Goal: Task Accomplishment & Management: Manage account settings

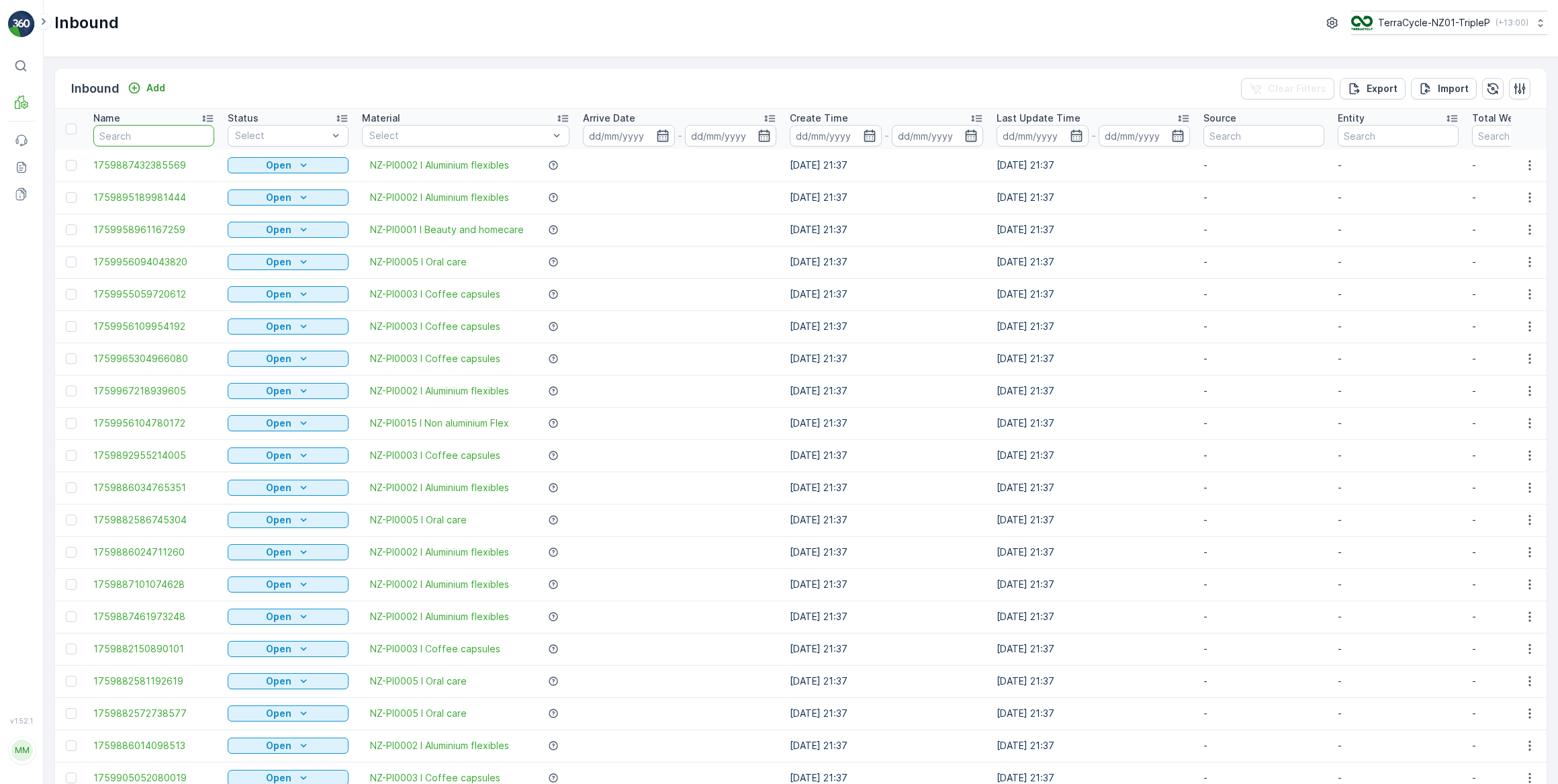
drag, startPoint x: 162, startPoint y: 138, endPoint x: 166, endPoint y: 128, distance: 10.8
click at [162, 137] on input "text" at bounding box center [154, 135] width 121 height 21
type input "6.54"
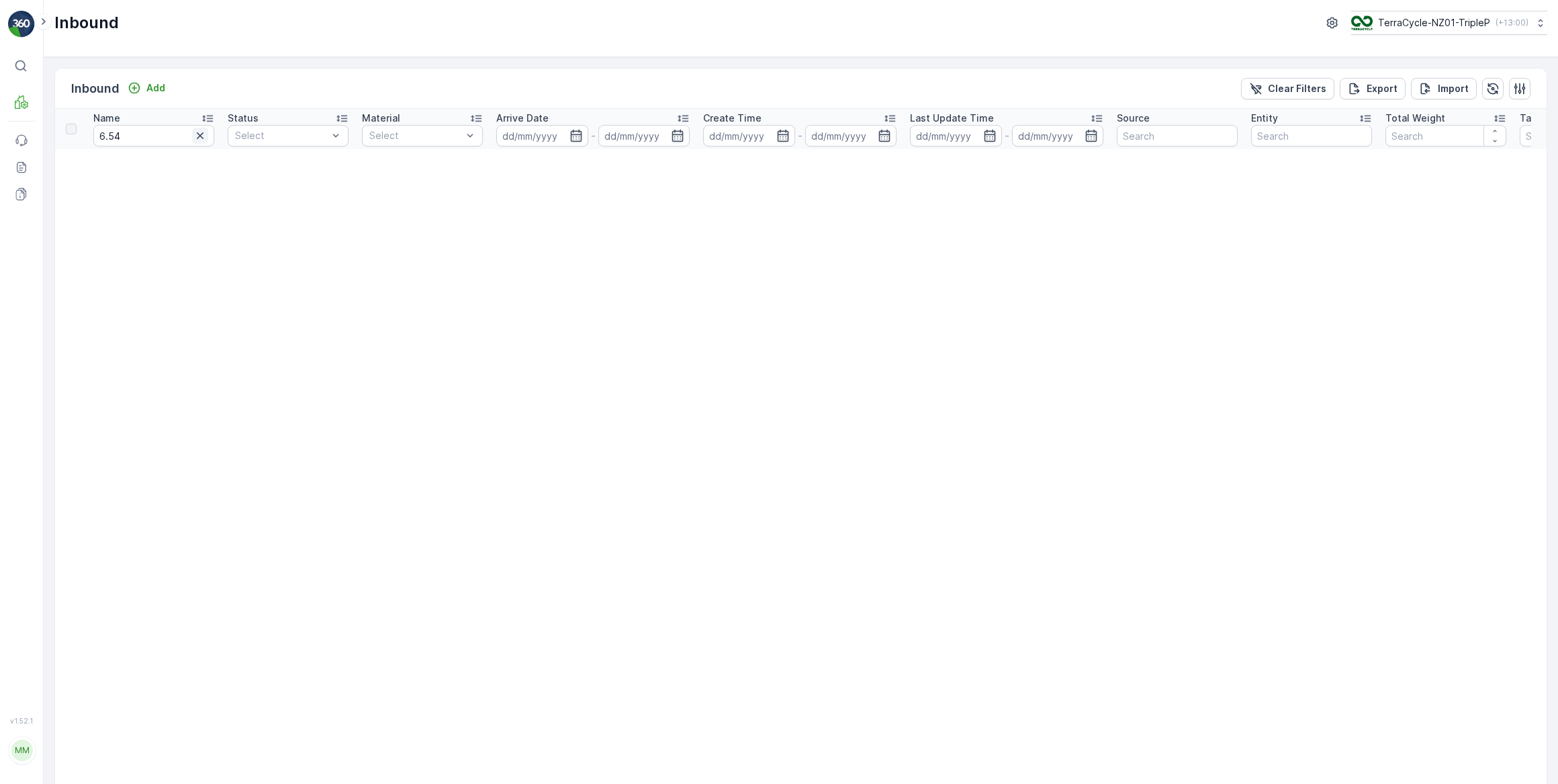
click at [197, 133] on icon "button" at bounding box center [200, 136] width 7 height 7
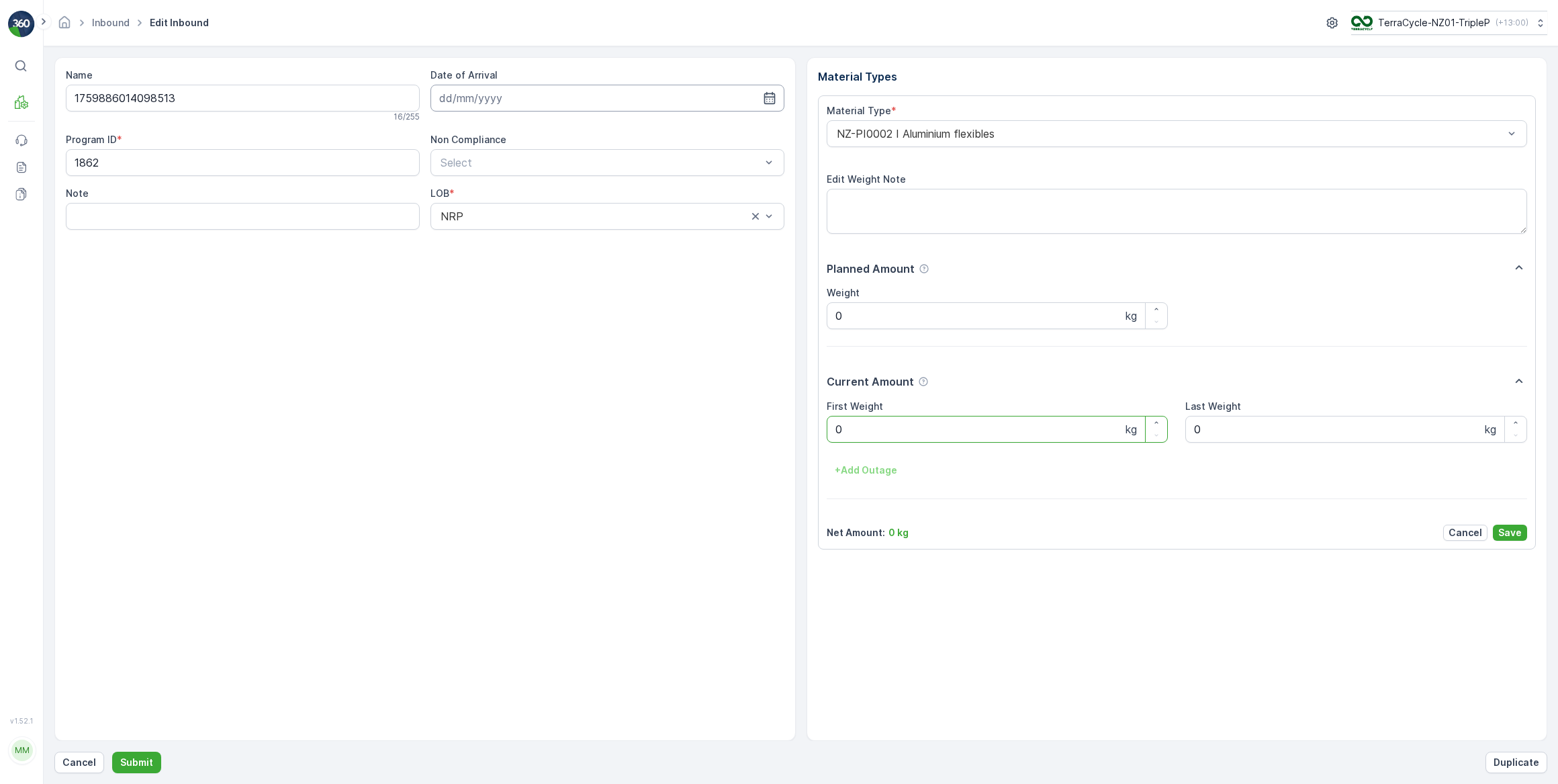
click at [471, 96] on input at bounding box center [607, 99] width 354 height 27
click at [571, 208] on div "10" at bounding box center [574, 209] width 21 height 21
type input "10.10.2025"
click at [865, 427] on Weight "0" at bounding box center [998, 429] width 342 height 27
click at [112, 752] on button "Submit" at bounding box center [137, 762] width 49 height 21
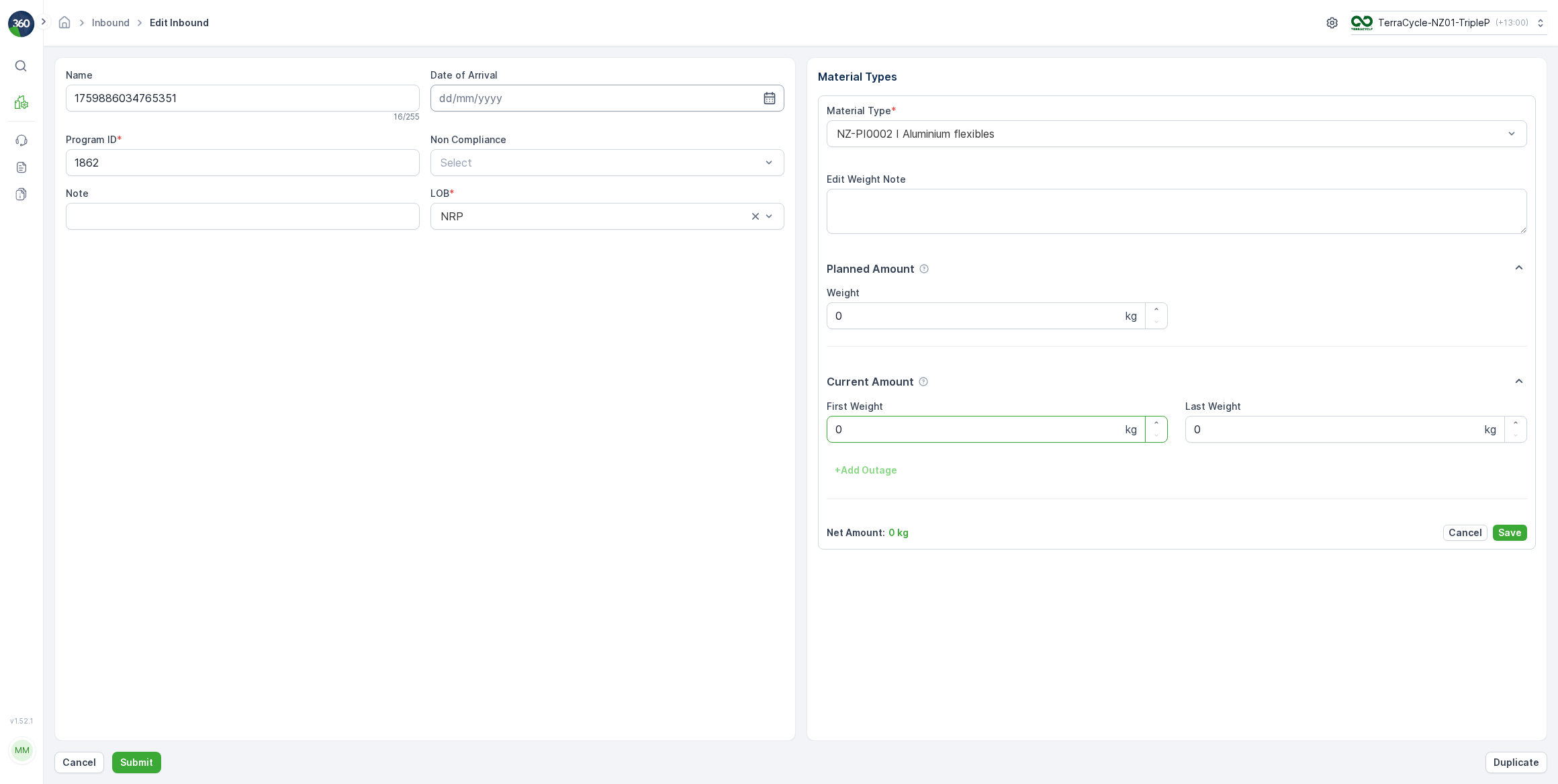
click at [498, 94] on input at bounding box center [607, 99] width 354 height 27
click at [577, 212] on div "10" at bounding box center [574, 209] width 21 height 21
type input "10.10.2025"
drag, startPoint x: 871, startPoint y: 433, endPoint x: 853, endPoint y: 433, distance: 18.0
click at [869, 433] on Weight "0" at bounding box center [998, 429] width 342 height 27
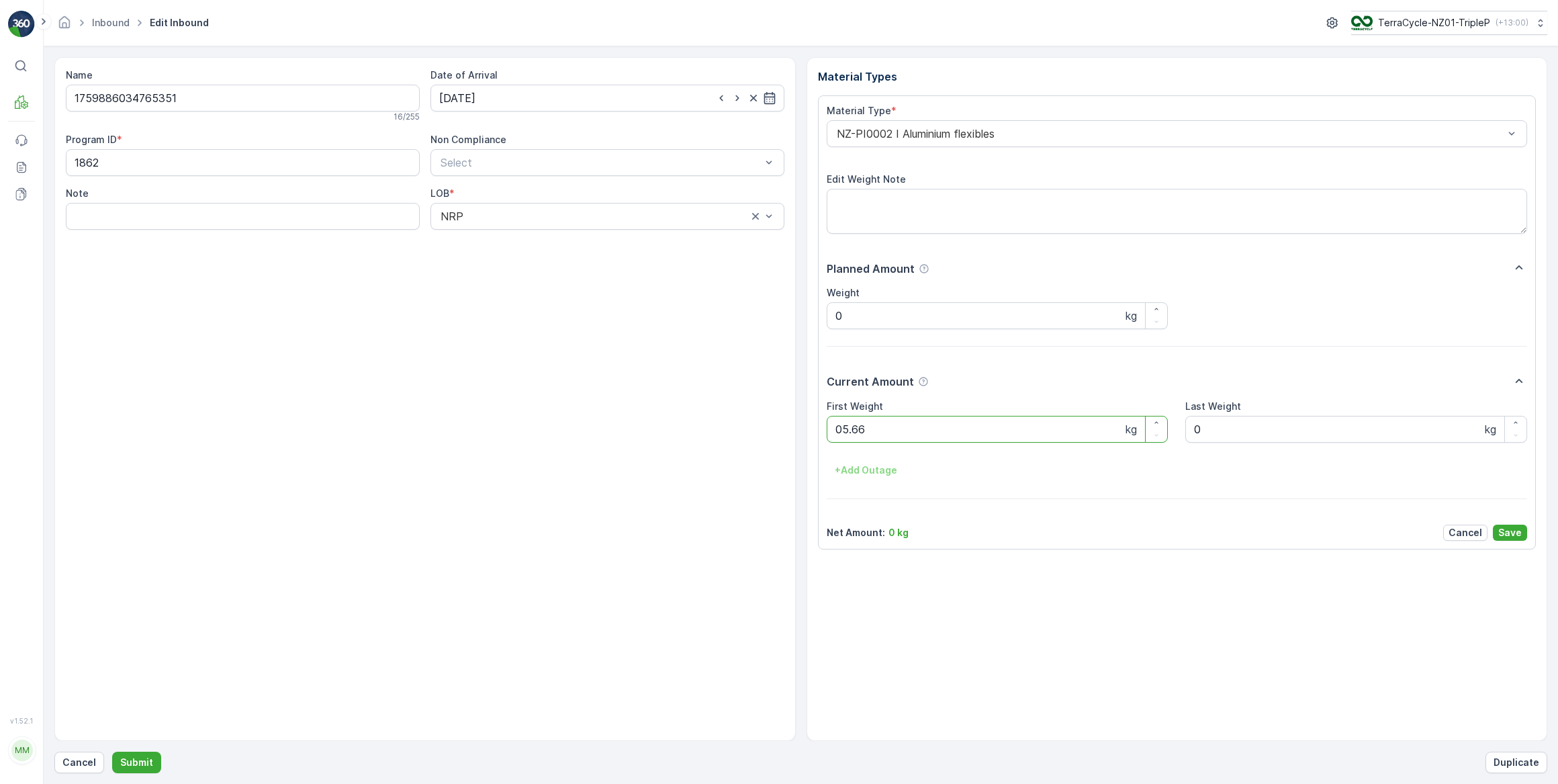
click at [112, 752] on button "Submit" at bounding box center [137, 762] width 49 height 21
click at [499, 102] on input at bounding box center [607, 99] width 354 height 27
click at [570, 213] on div "10" at bounding box center [574, 209] width 21 height 21
type input "10.10.2025"
click at [876, 437] on Weight "0" at bounding box center [998, 429] width 342 height 27
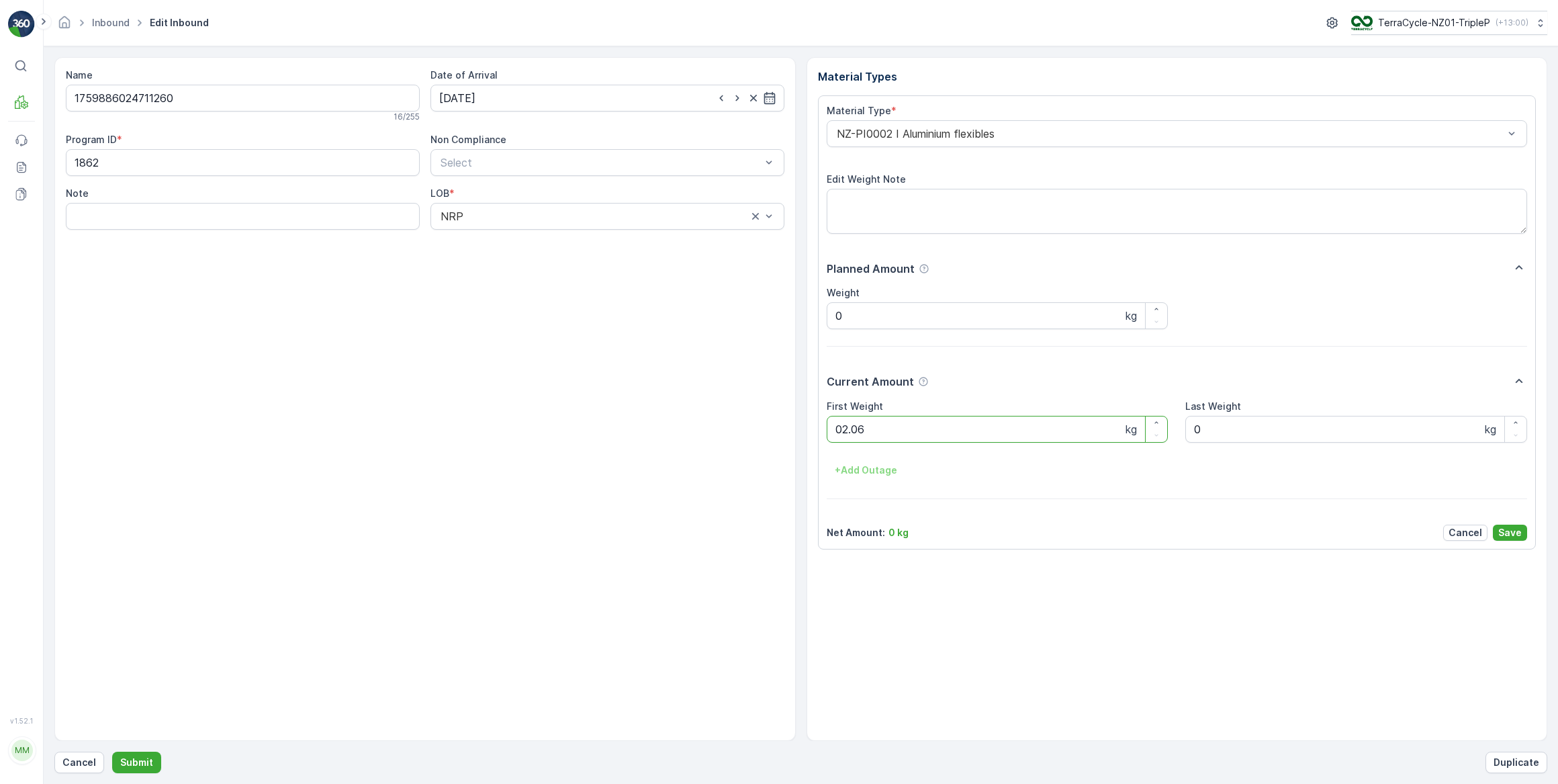
click at [112, 752] on button "Submit" at bounding box center [137, 762] width 49 height 21
click at [500, 98] on input at bounding box center [607, 99] width 354 height 27
click at [571, 208] on div "10" at bounding box center [574, 209] width 21 height 21
type input "10.10.2025"
click at [884, 423] on Weight "0" at bounding box center [998, 429] width 342 height 27
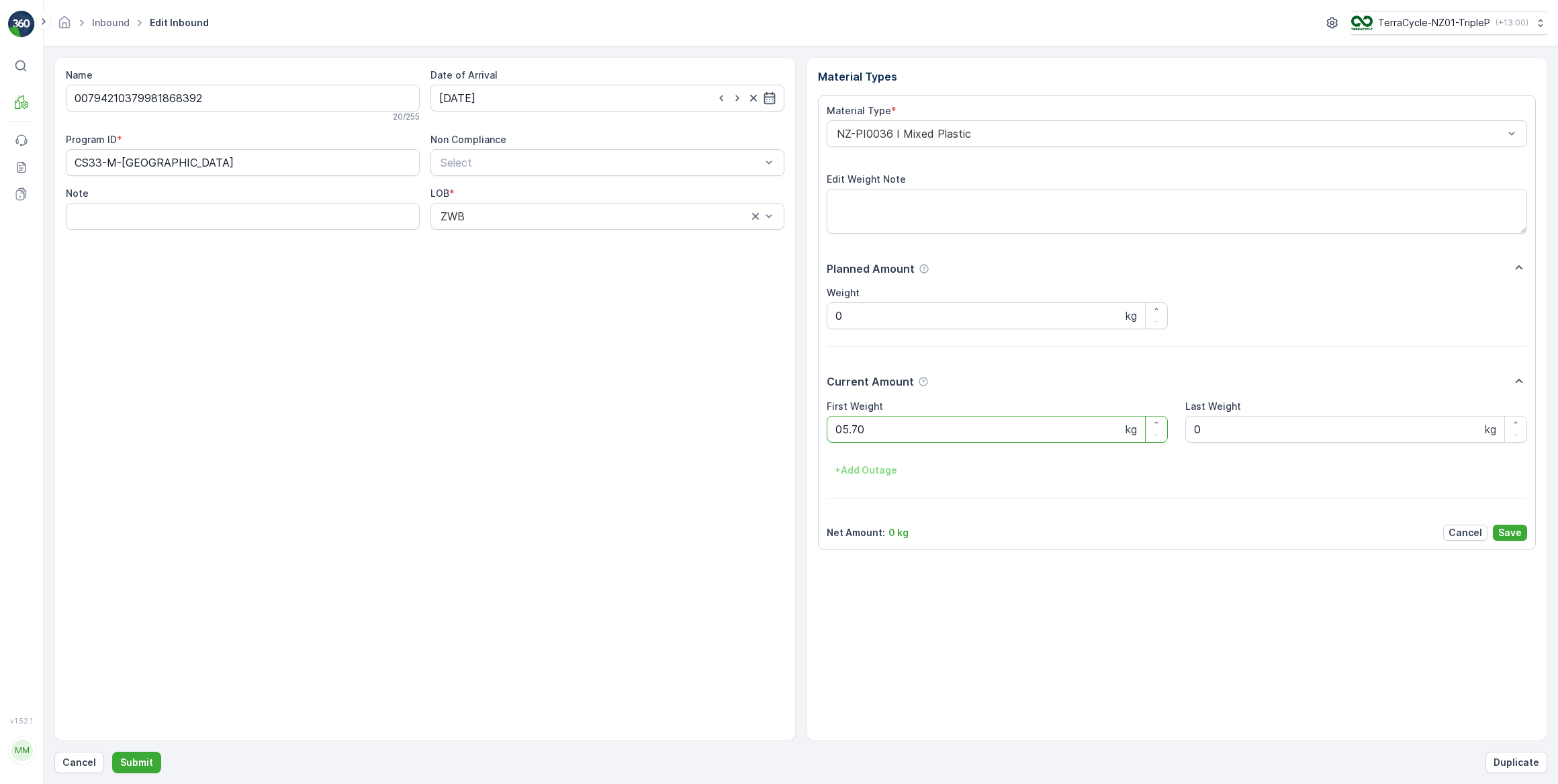
click at [112, 752] on button "Submit" at bounding box center [137, 762] width 49 height 21
click at [510, 100] on input at bounding box center [607, 99] width 354 height 27
click at [576, 212] on div "10" at bounding box center [574, 209] width 21 height 21
type input "10.10.2025"
click at [847, 430] on Weight "0" at bounding box center [998, 429] width 342 height 27
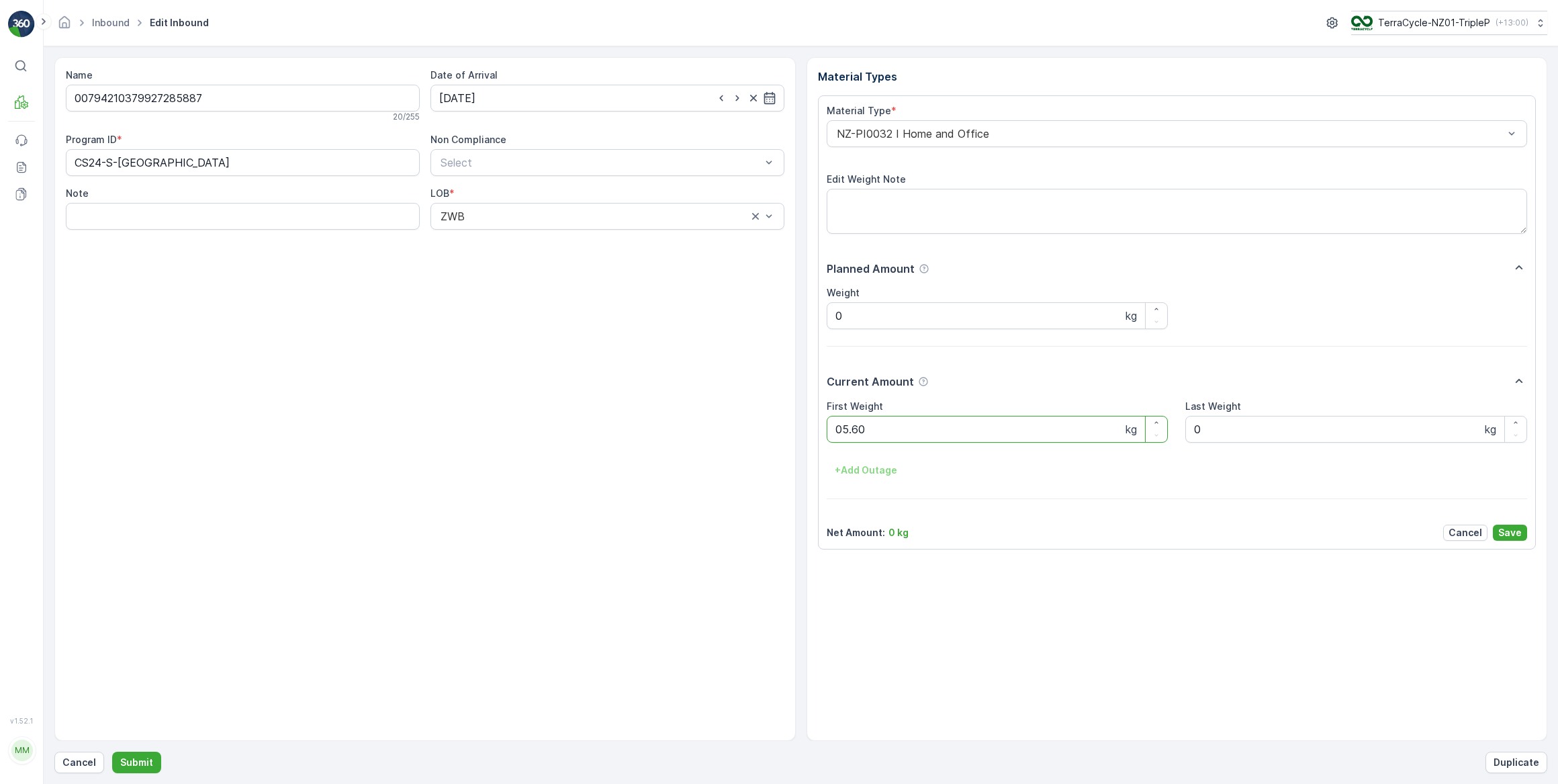
click at [112, 752] on button "Submit" at bounding box center [137, 762] width 49 height 21
click at [502, 102] on input at bounding box center [607, 99] width 354 height 27
click at [577, 213] on div "10" at bounding box center [574, 209] width 21 height 21
type input "10.10.2025"
drag, startPoint x: 878, startPoint y: 435, endPoint x: 743, endPoint y: 452, distance: 136.1
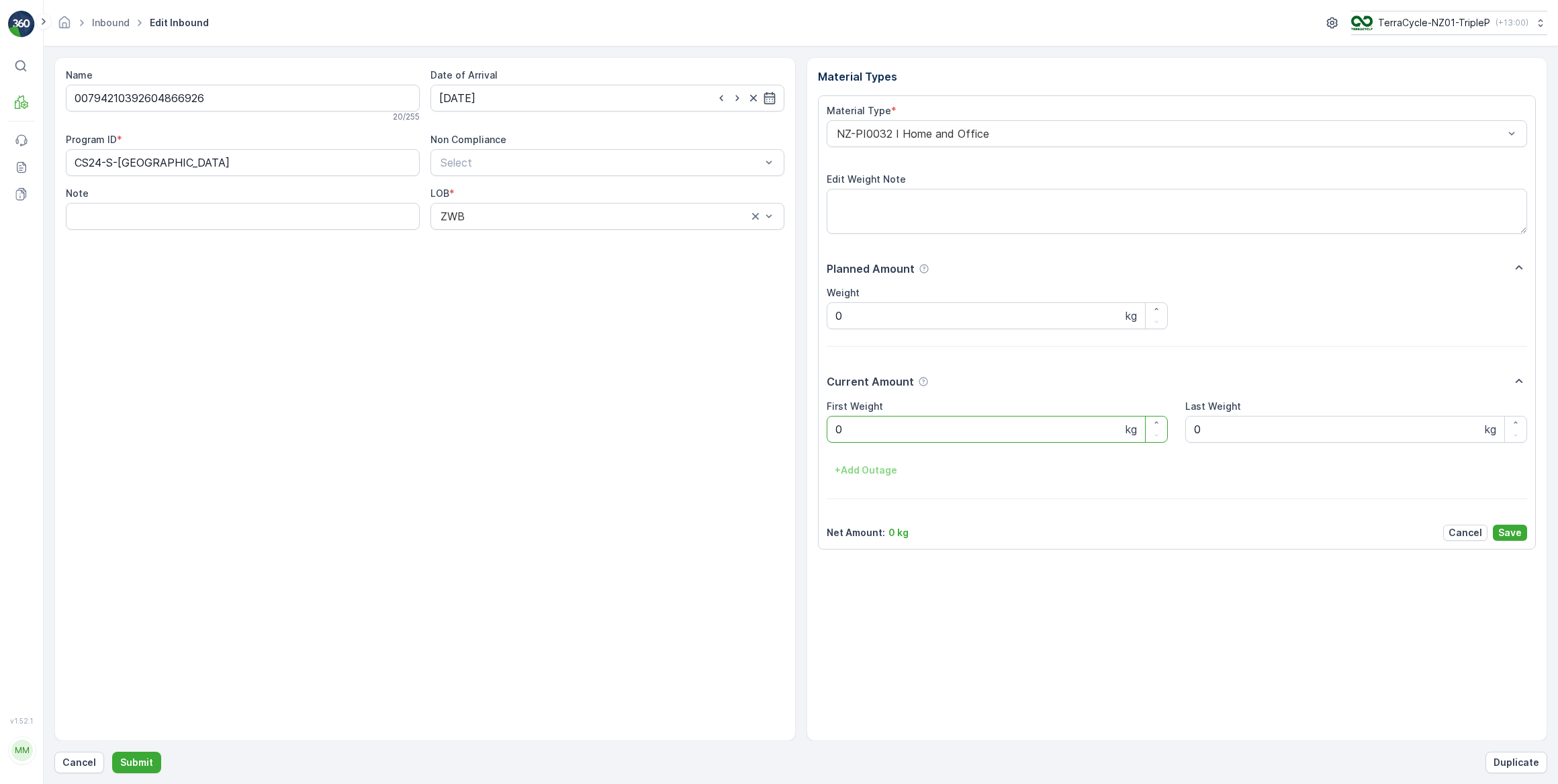
click at [878, 435] on Weight "0" at bounding box center [998, 429] width 342 height 27
click at [112, 752] on button "Submit" at bounding box center [137, 762] width 49 height 21
click at [509, 98] on input at bounding box center [607, 99] width 354 height 27
click at [571, 209] on div "10" at bounding box center [574, 209] width 21 height 21
type input "10.10.2025"
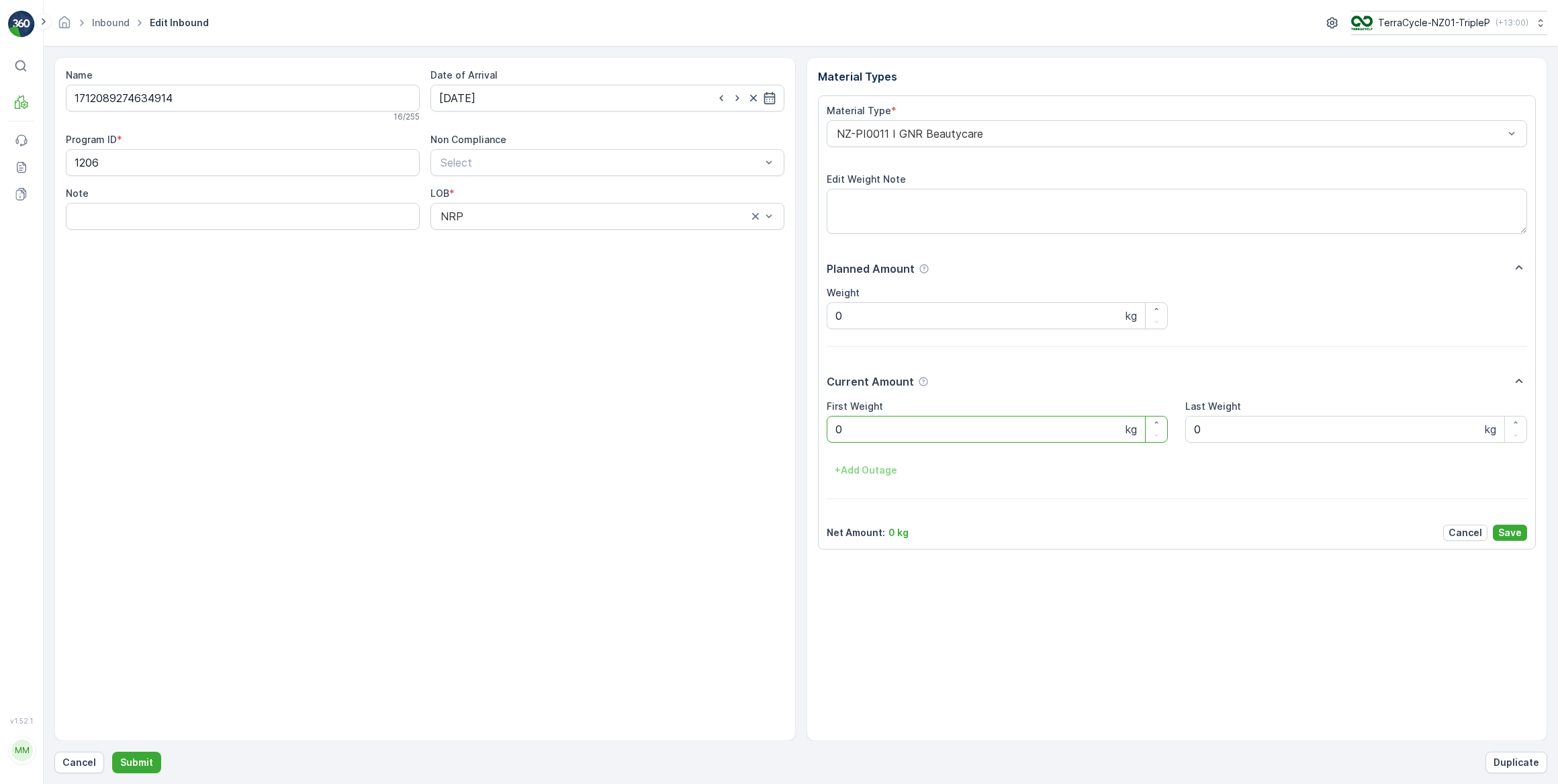
drag, startPoint x: 907, startPoint y: 424, endPoint x: 697, endPoint y: 340, distance: 226.2
click at [833, 391] on div "Current Amount First Weight 0 kg Last Weight 0 kg + Add Outage" at bounding box center [1177, 426] width 702 height 108
click at [852, 430] on Weight "0" at bounding box center [998, 429] width 342 height 27
click at [112, 752] on button "Submit" at bounding box center [137, 762] width 49 height 21
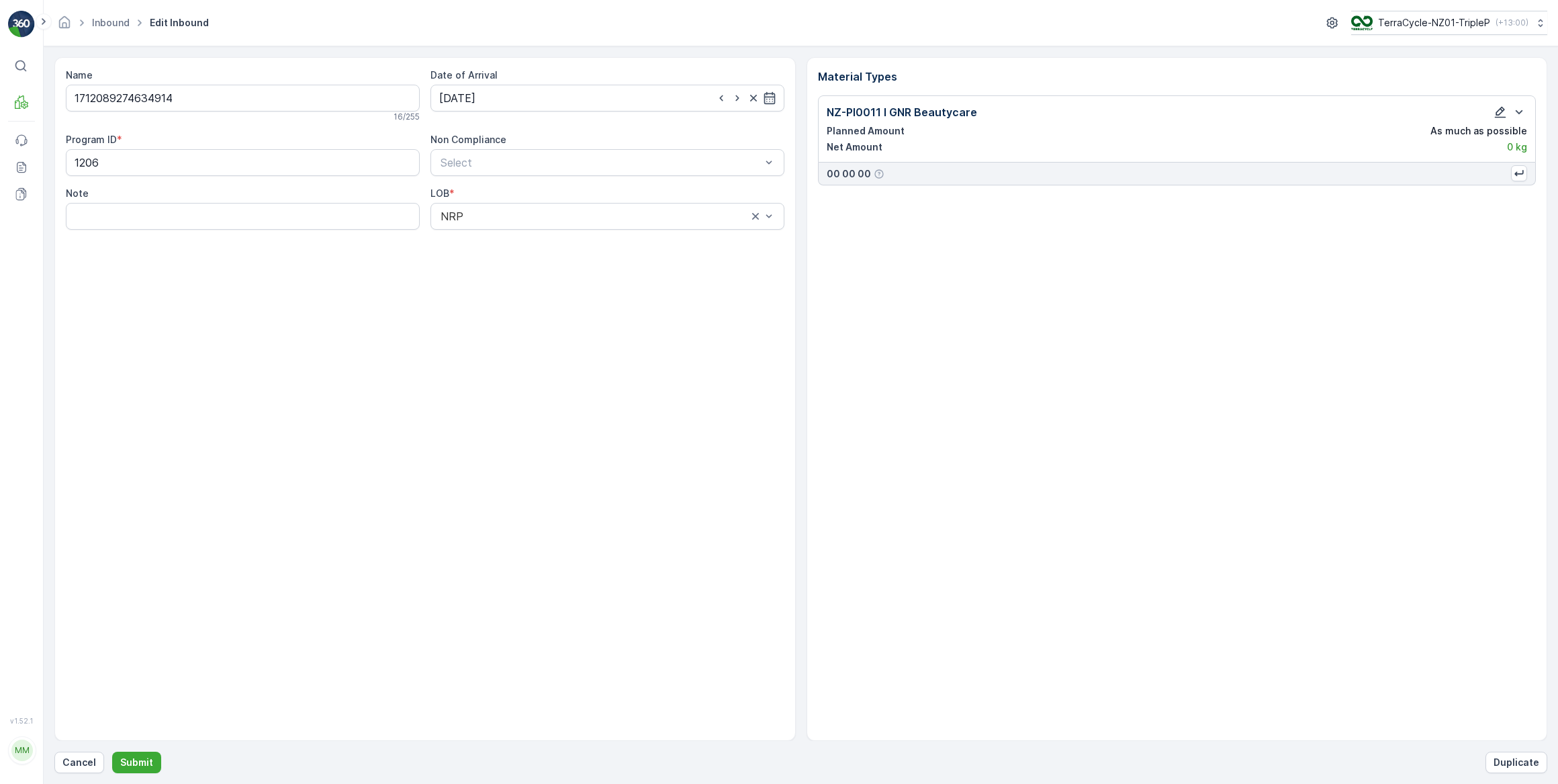
click at [1503, 112] on icon "button" at bounding box center [1501, 112] width 14 height 14
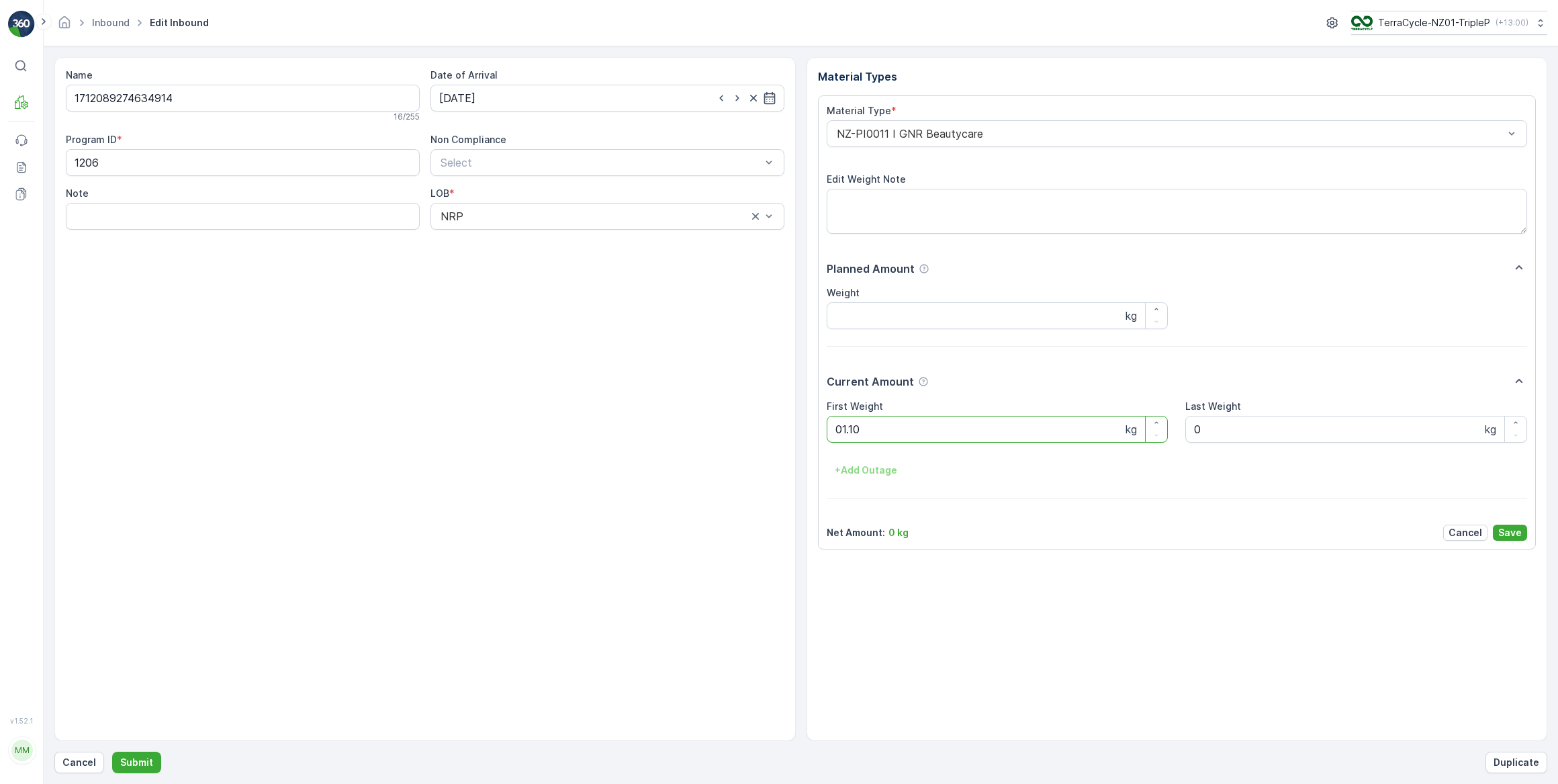
click at [112, 752] on button "Submit" at bounding box center [137, 762] width 49 height 21
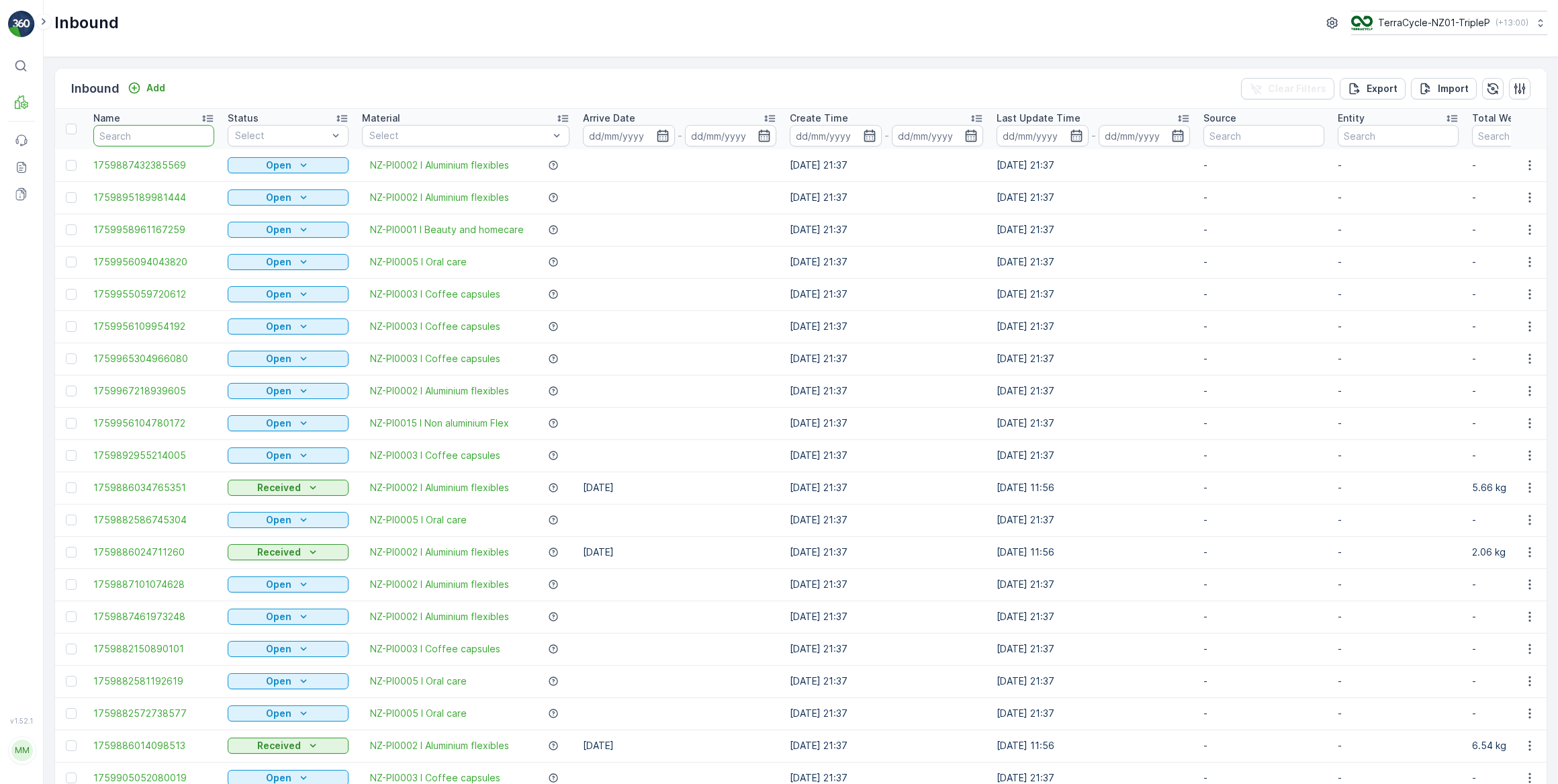
drag, startPoint x: 129, startPoint y: 134, endPoint x: 238, endPoint y: 71, distance: 125.9
click at [135, 128] on input "text" at bounding box center [154, 135] width 121 height 21
type input "359063"
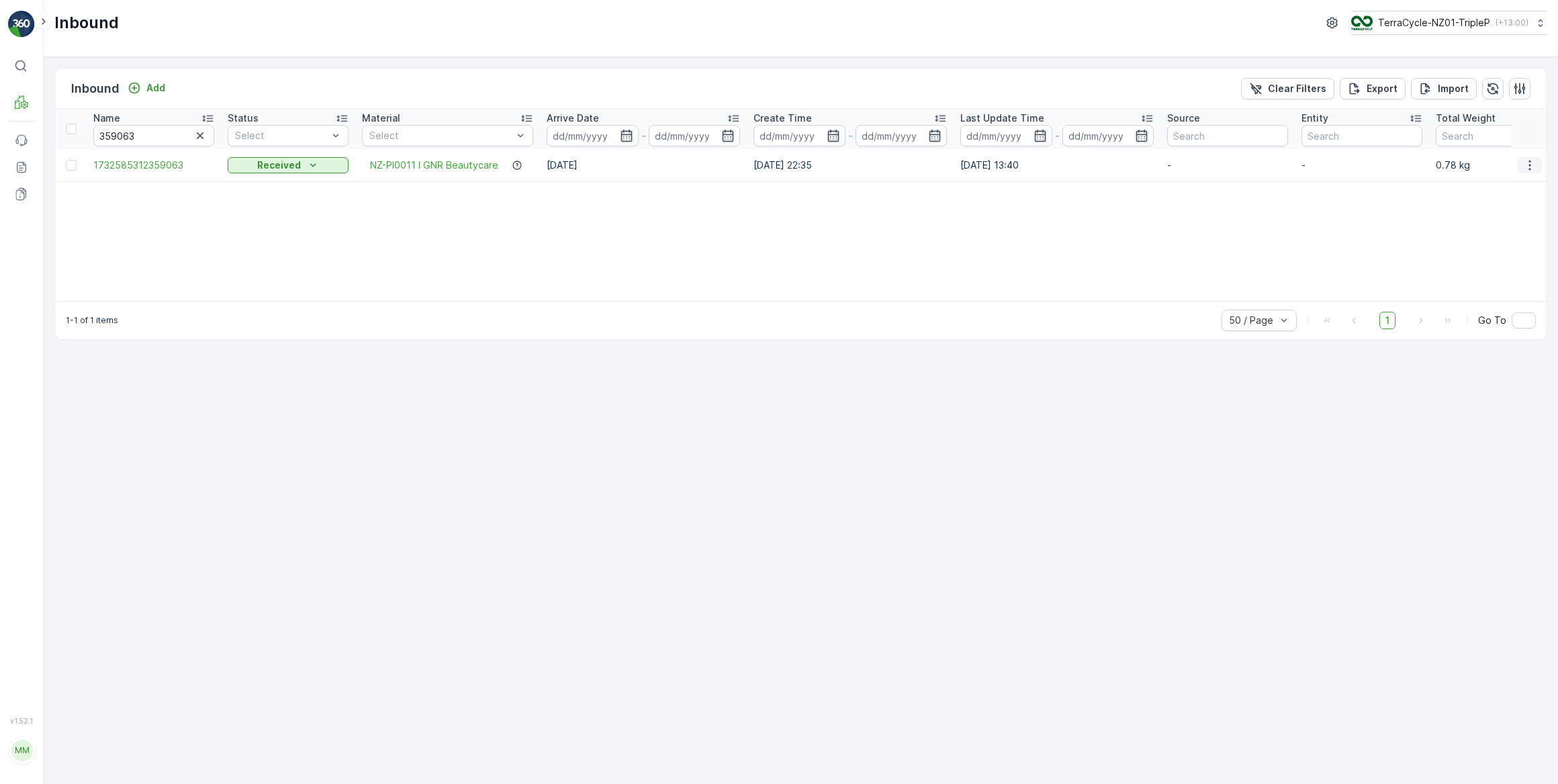
click at [1529, 165] on icon "button" at bounding box center [1530, 165] width 2 height 10
click at [1511, 187] on span "See More Details" at bounding box center [1497, 185] width 78 height 14
drag, startPoint x: 197, startPoint y: 134, endPoint x: 206, endPoint y: 127, distance: 11.4
click at [199, 134] on icon "button" at bounding box center [200, 136] width 14 height 14
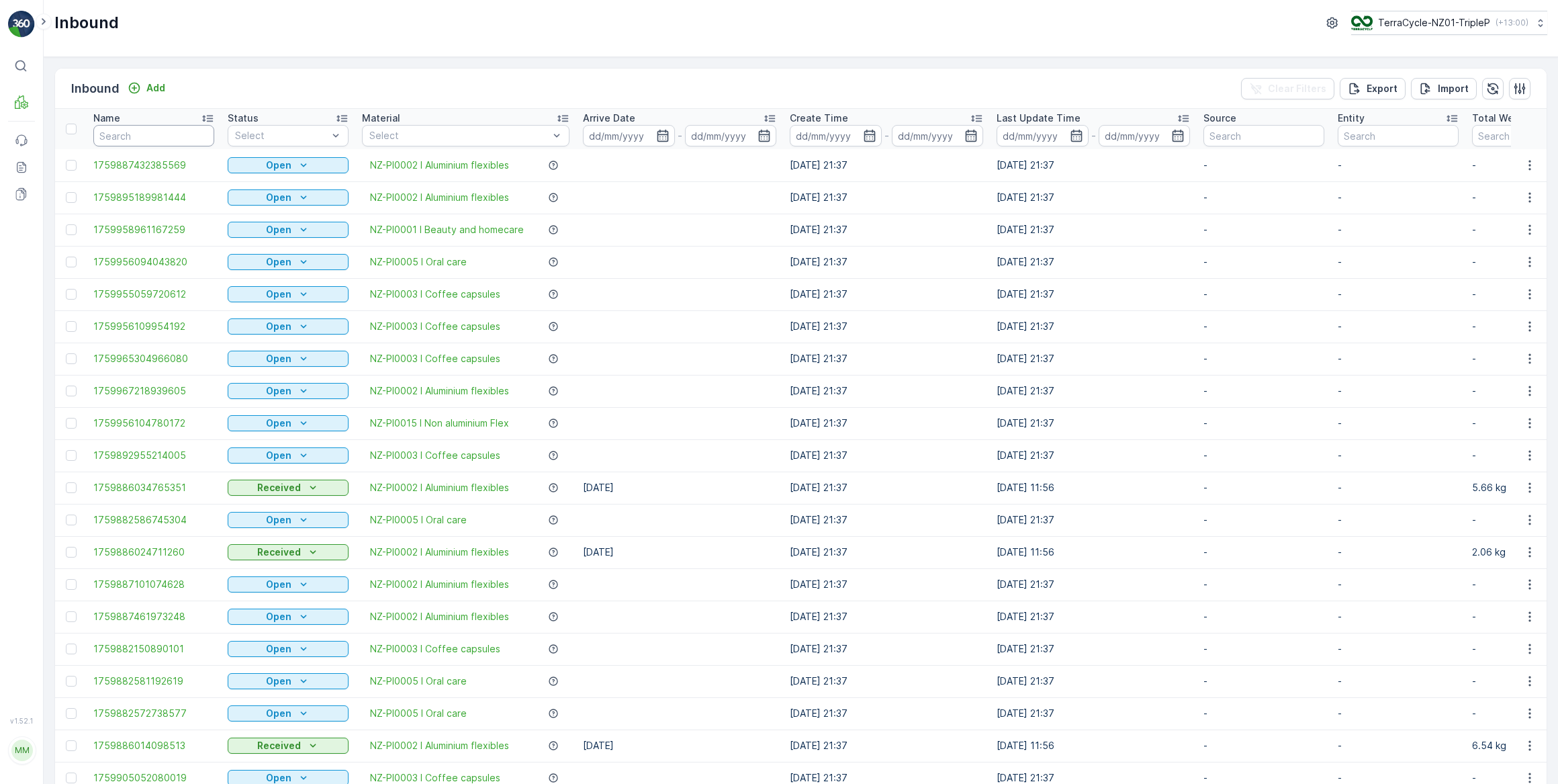
click at [136, 133] on input "text" at bounding box center [154, 135] width 121 height 21
type input "795155"
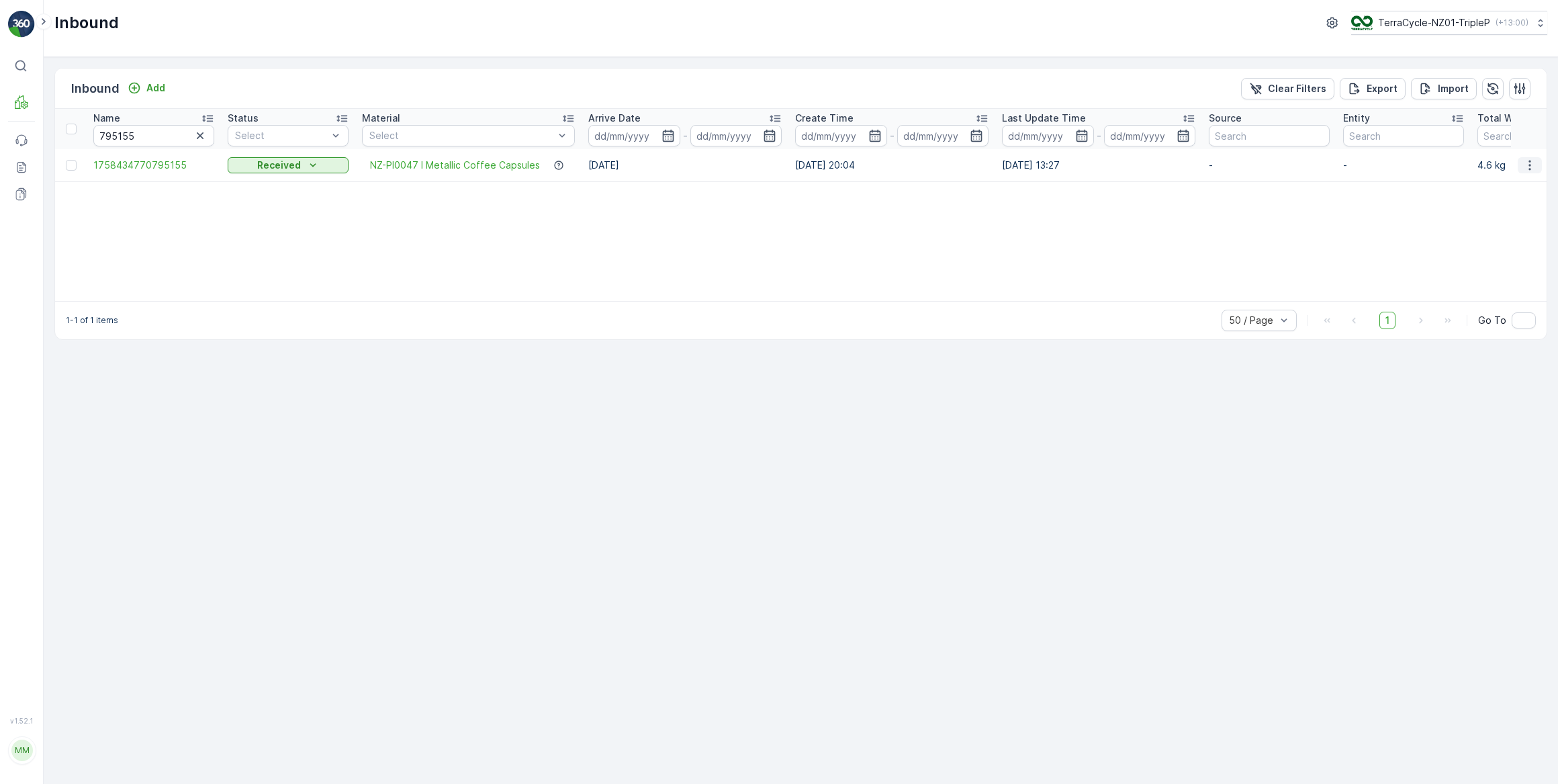
click at [1530, 166] on icon "button" at bounding box center [1530, 165] width 14 height 14
click at [1498, 187] on span "See More Details" at bounding box center [1497, 185] width 78 height 14
click at [202, 125] on div "795155" at bounding box center [154, 135] width 121 height 21
click at [202, 135] on icon "button" at bounding box center [200, 136] width 14 height 14
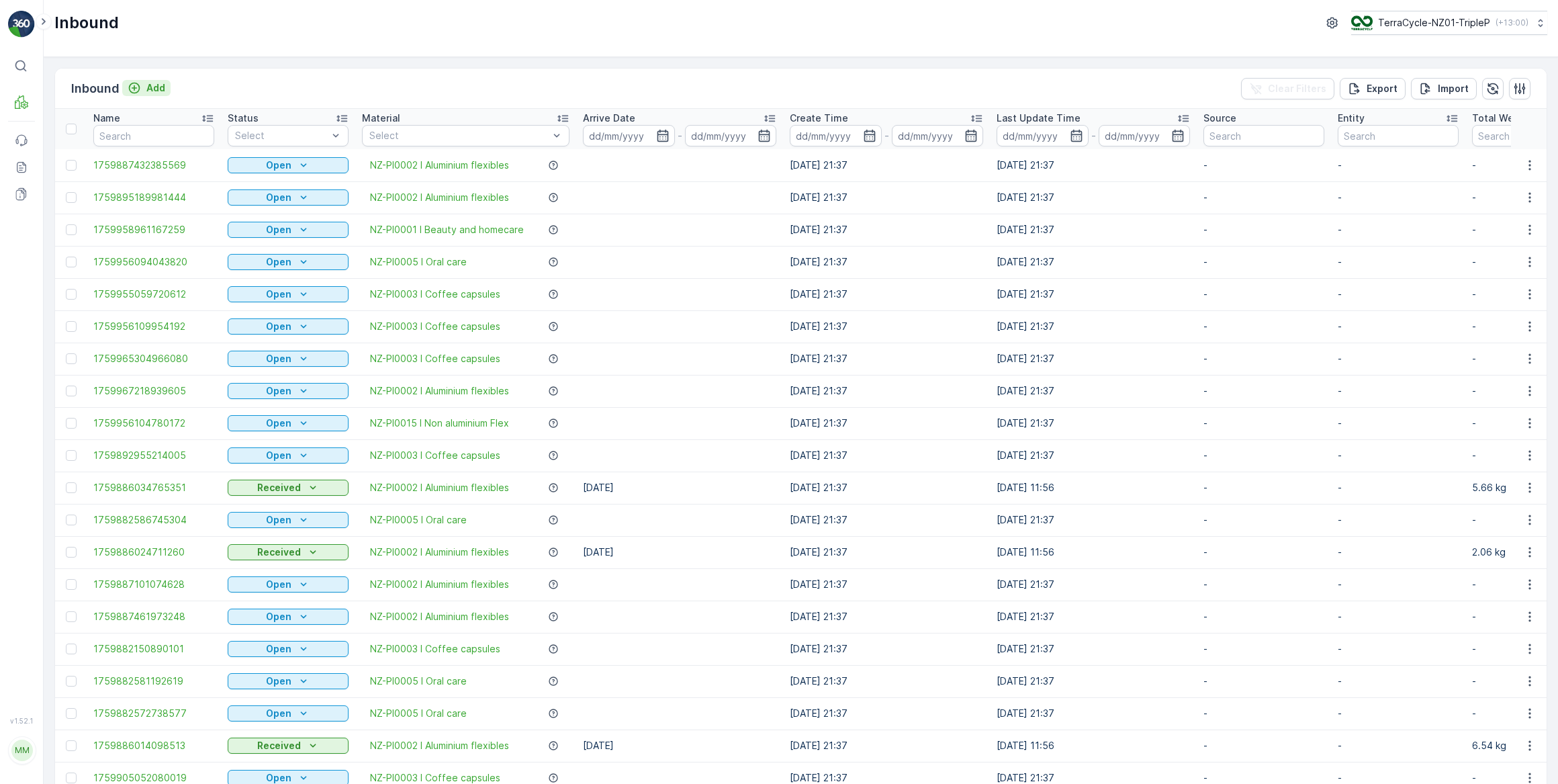
click at [152, 85] on p "Add" at bounding box center [156, 88] width 19 height 14
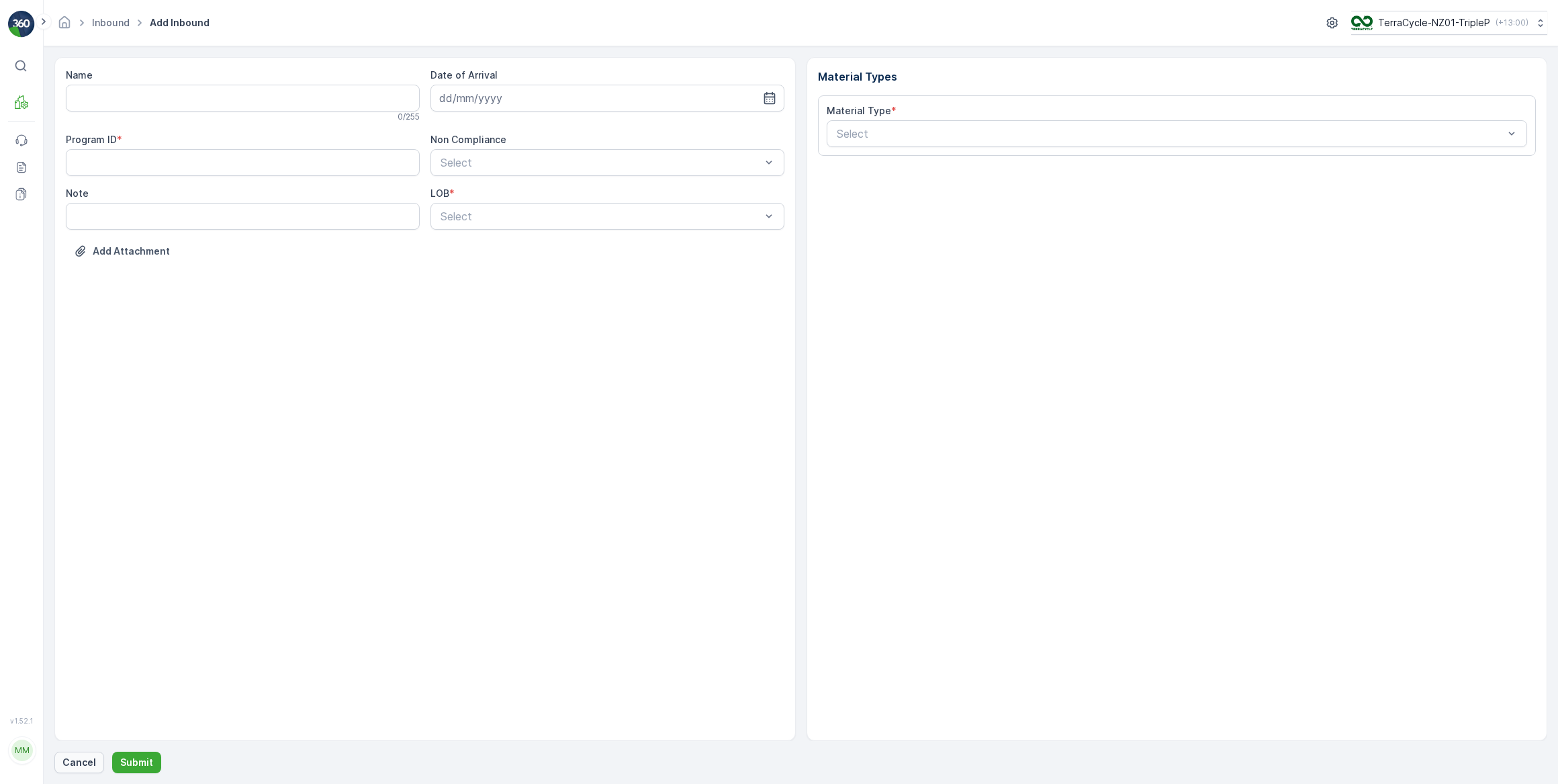
click at [79, 759] on p "Cancel" at bounding box center [78, 763] width 33 height 14
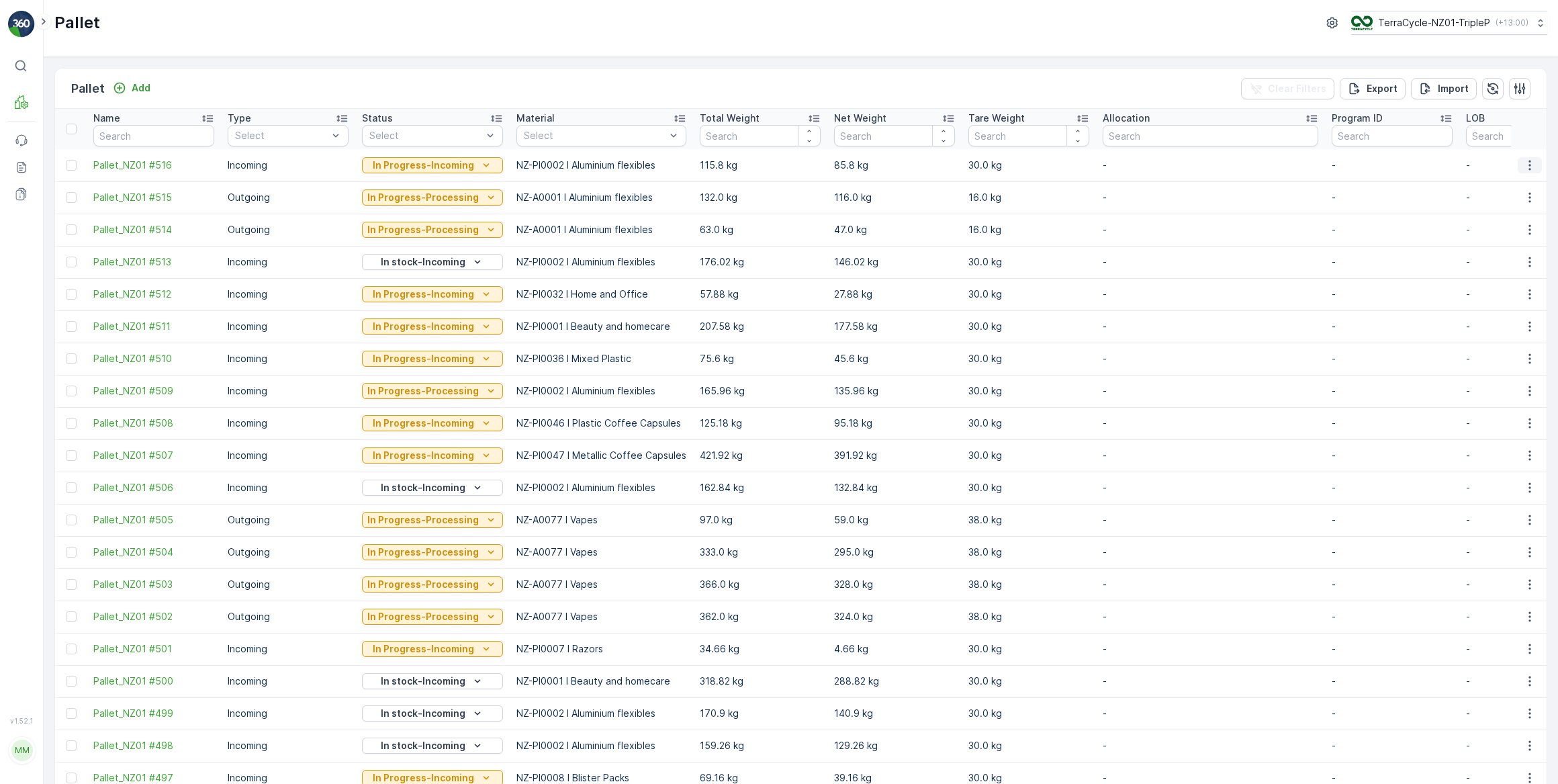
click at [1529, 165] on icon "button" at bounding box center [1530, 165] width 14 height 14
click at [1503, 257] on span "Print QR" at bounding box center [1493, 260] width 37 height 14
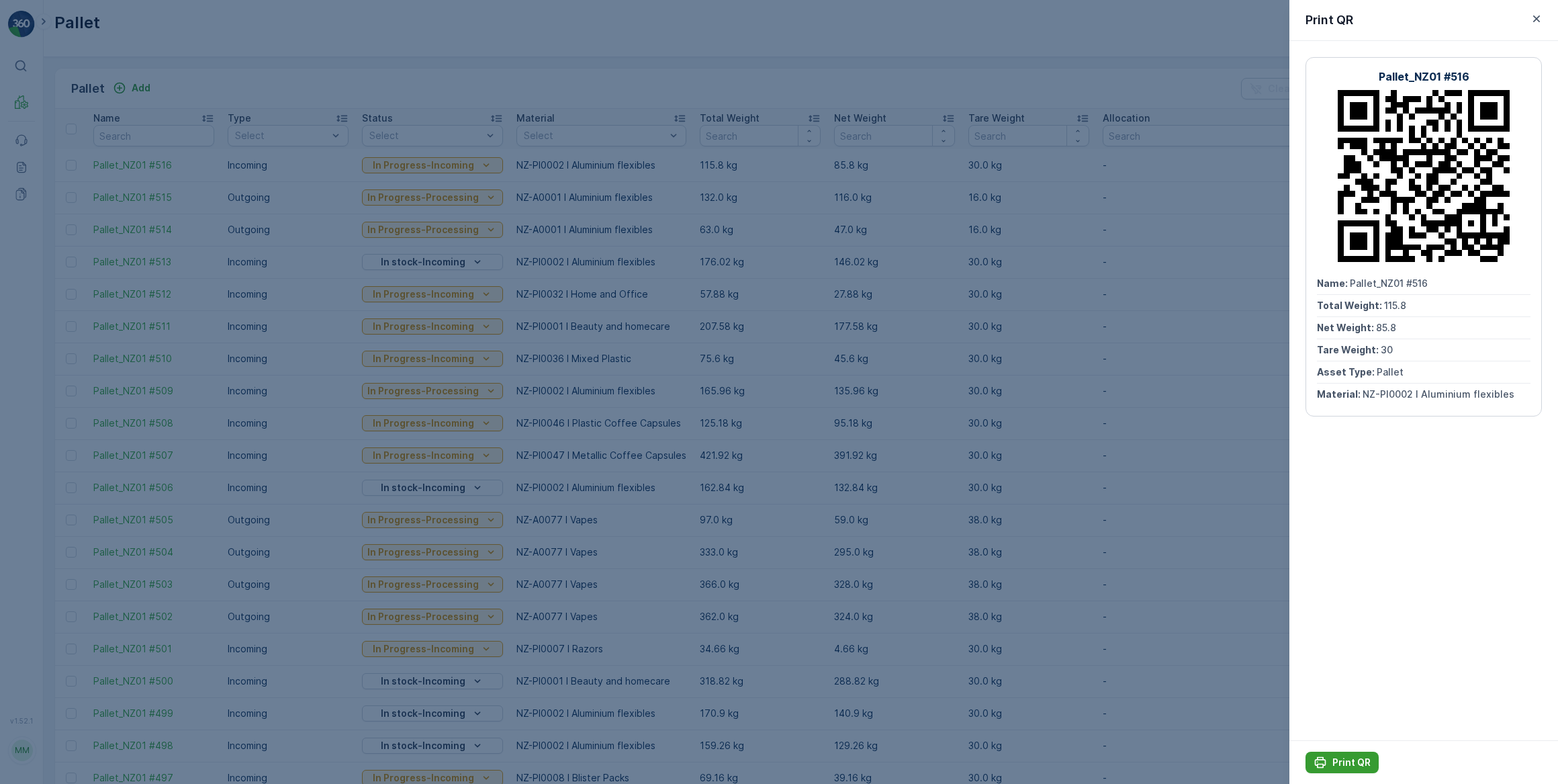
click at [1344, 759] on p "Print QR" at bounding box center [1351, 763] width 38 height 14
click at [1538, 18] on icon "button" at bounding box center [1537, 19] width 14 height 14
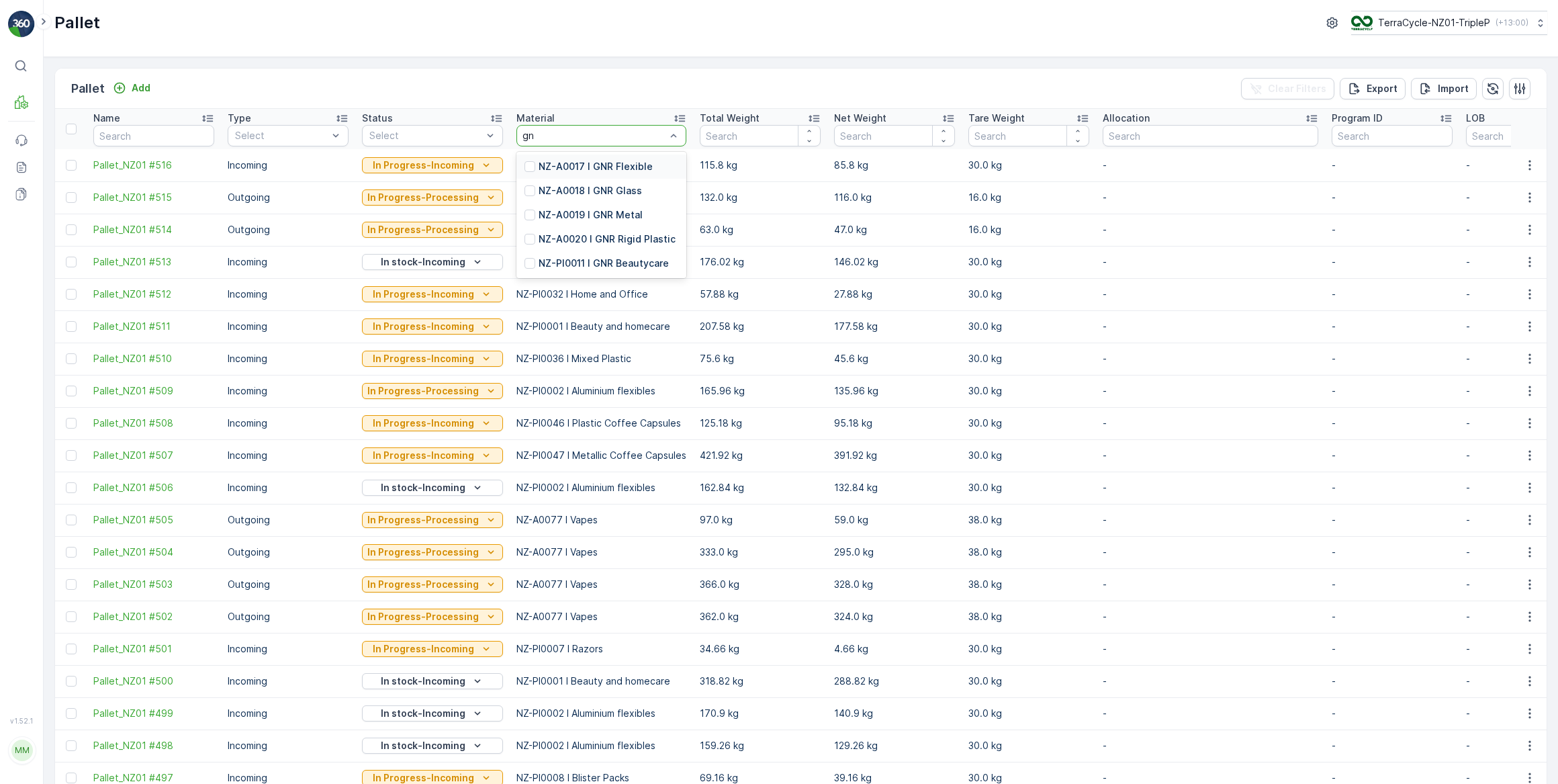
type input "gnr"
click at [634, 265] on p "NZ-PI0011 I GNR Beautycare" at bounding box center [603, 264] width 130 height 14
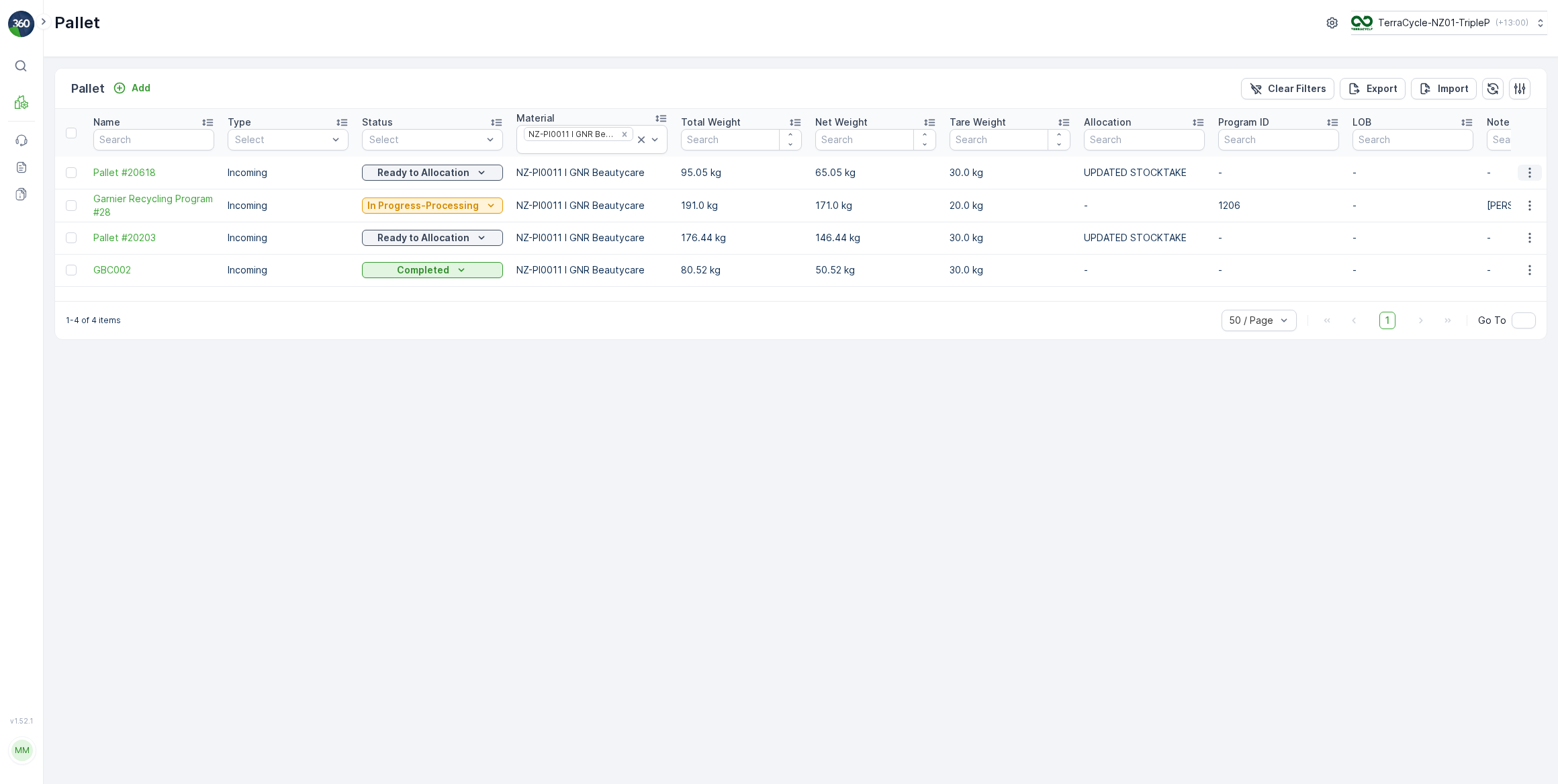
click at [1528, 171] on icon "button" at bounding box center [1530, 173] width 14 height 14
click at [1493, 267] on span "Print QR" at bounding box center [1493, 267] width 37 height 14
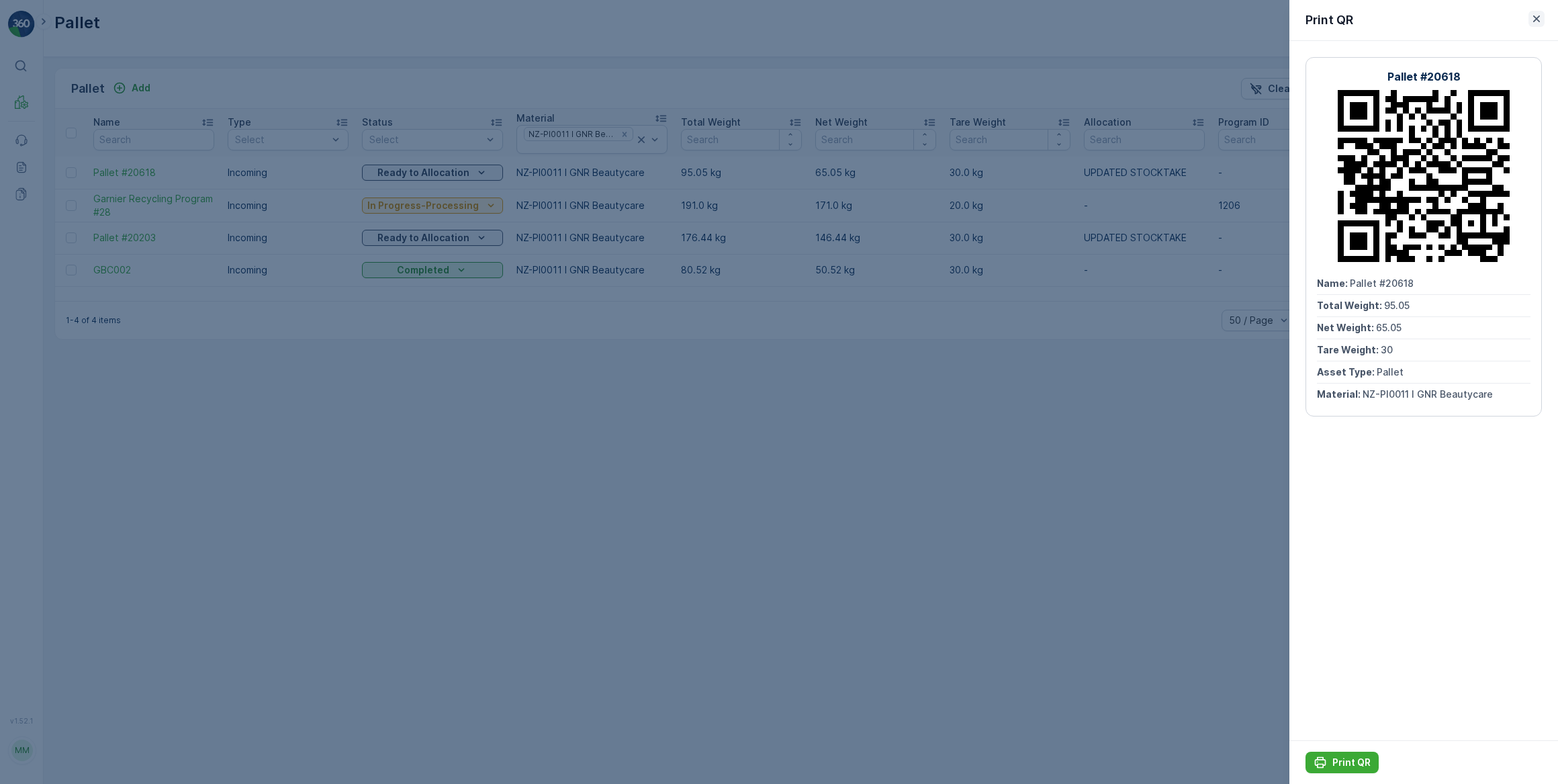
click at [1536, 17] on icon "button" at bounding box center [1537, 19] width 7 height 7
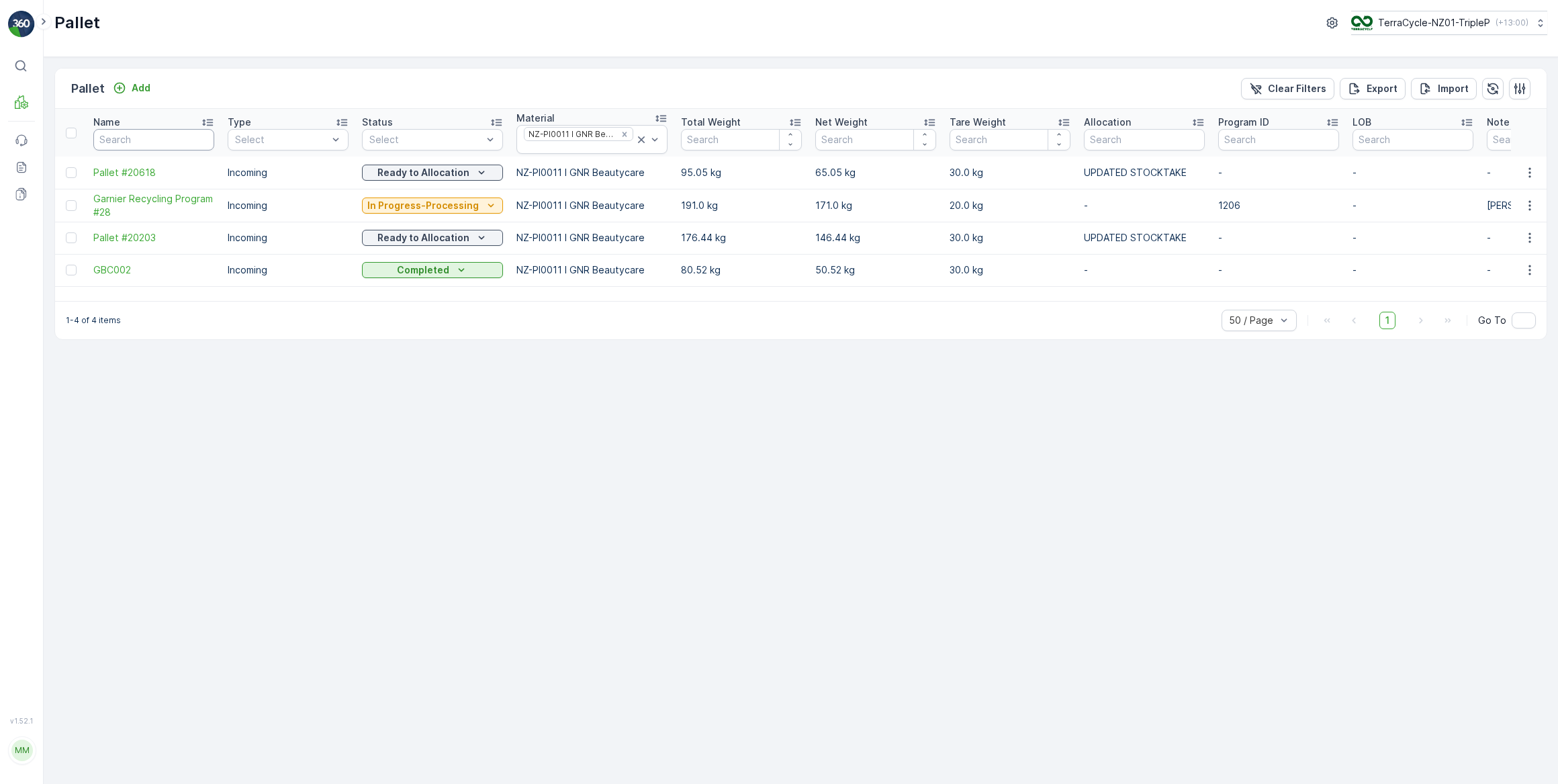
drag, startPoint x: 139, startPoint y: 142, endPoint x: 145, endPoint y: 134, distance: 10.0
click at [140, 141] on input "text" at bounding box center [154, 139] width 121 height 21
type input "507"
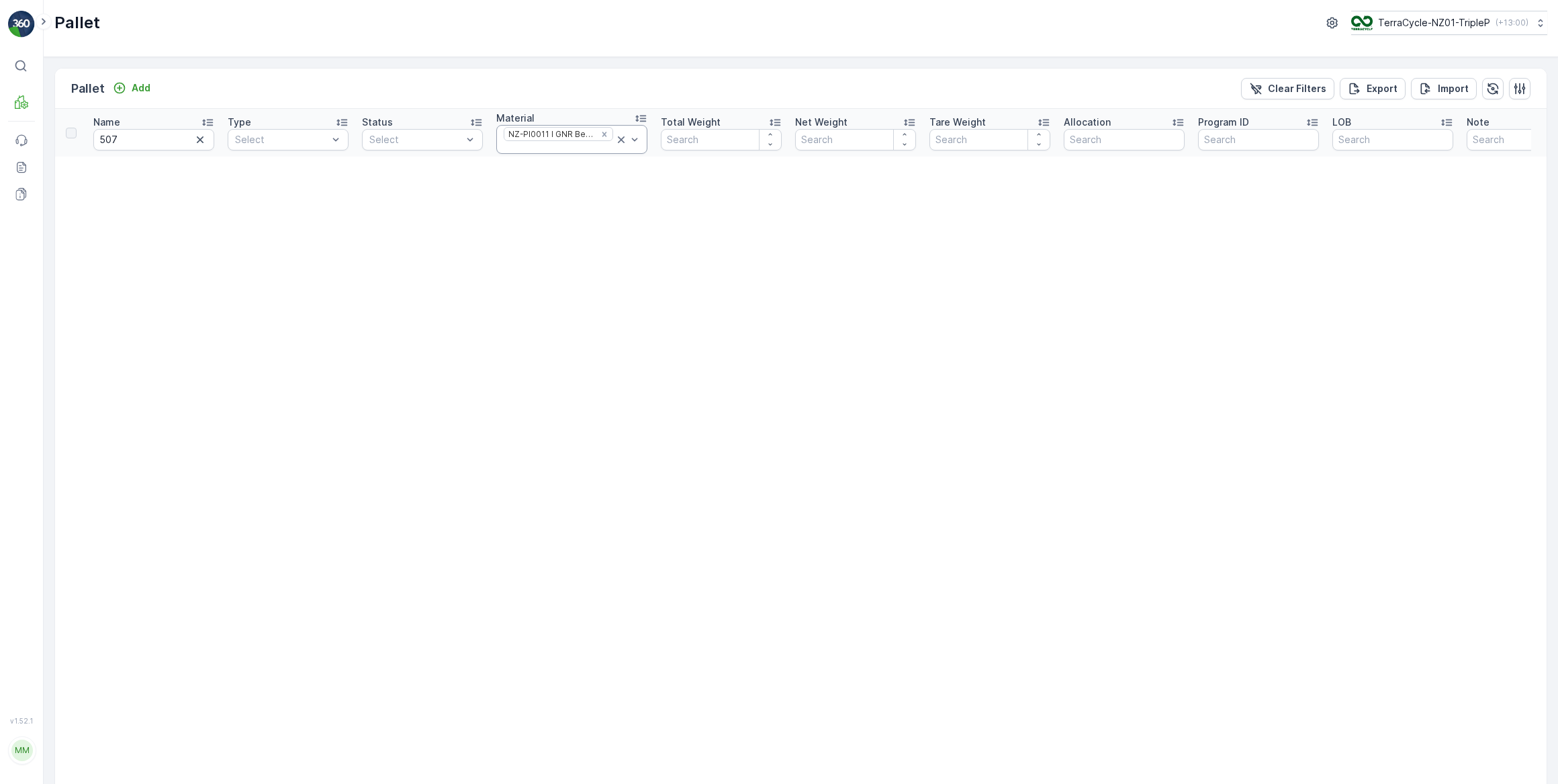
click at [615, 139] on icon at bounding box center [622, 139] width 14 height 14
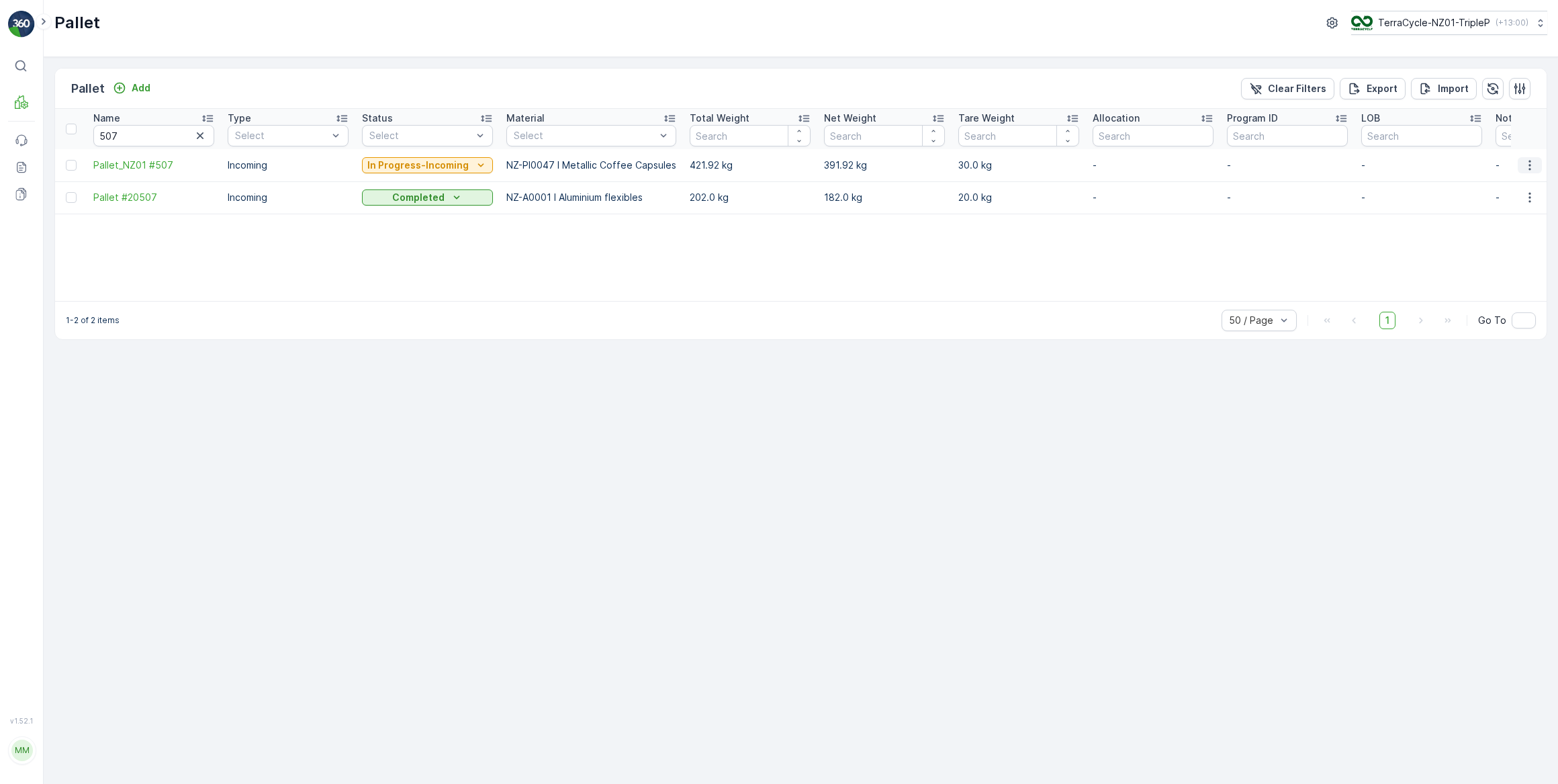
drag, startPoint x: 1529, startPoint y: 166, endPoint x: 1522, endPoint y: 172, distance: 9.2
click at [1529, 166] on icon "button" at bounding box center [1530, 165] width 14 height 14
click at [1493, 263] on span "Print QR" at bounding box center [1493, 260] width 37 height 14
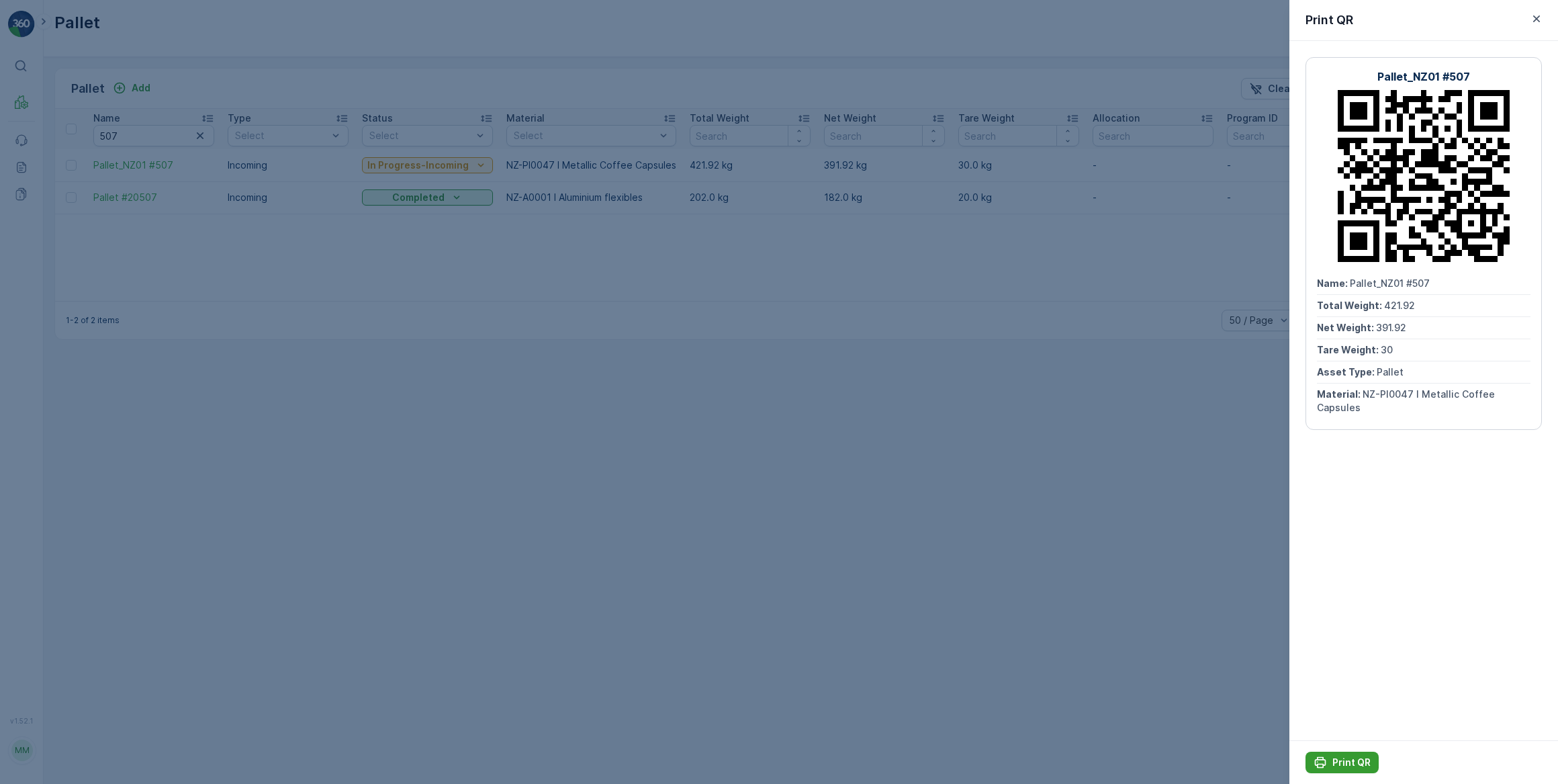
click at [1350, 764] on p "Print QR" at bounding box center [1351, 763] width 38 height 14
click at [1529, 20] on button "button" at bounding box center [1537, 19] width 16 height 16
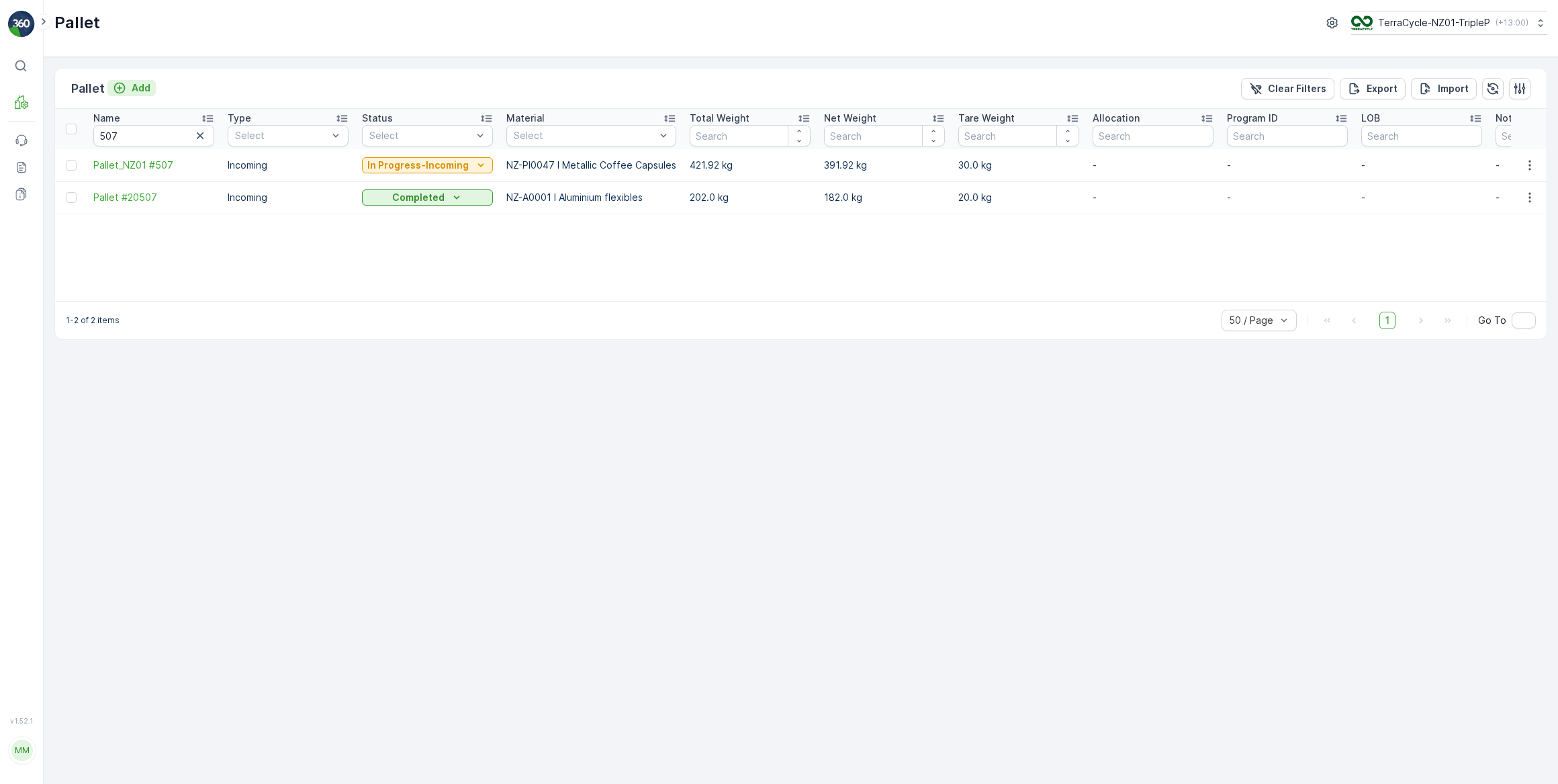
click at [140, 88] on p "Add" at bounding box center [141, 88] width 19 height 14
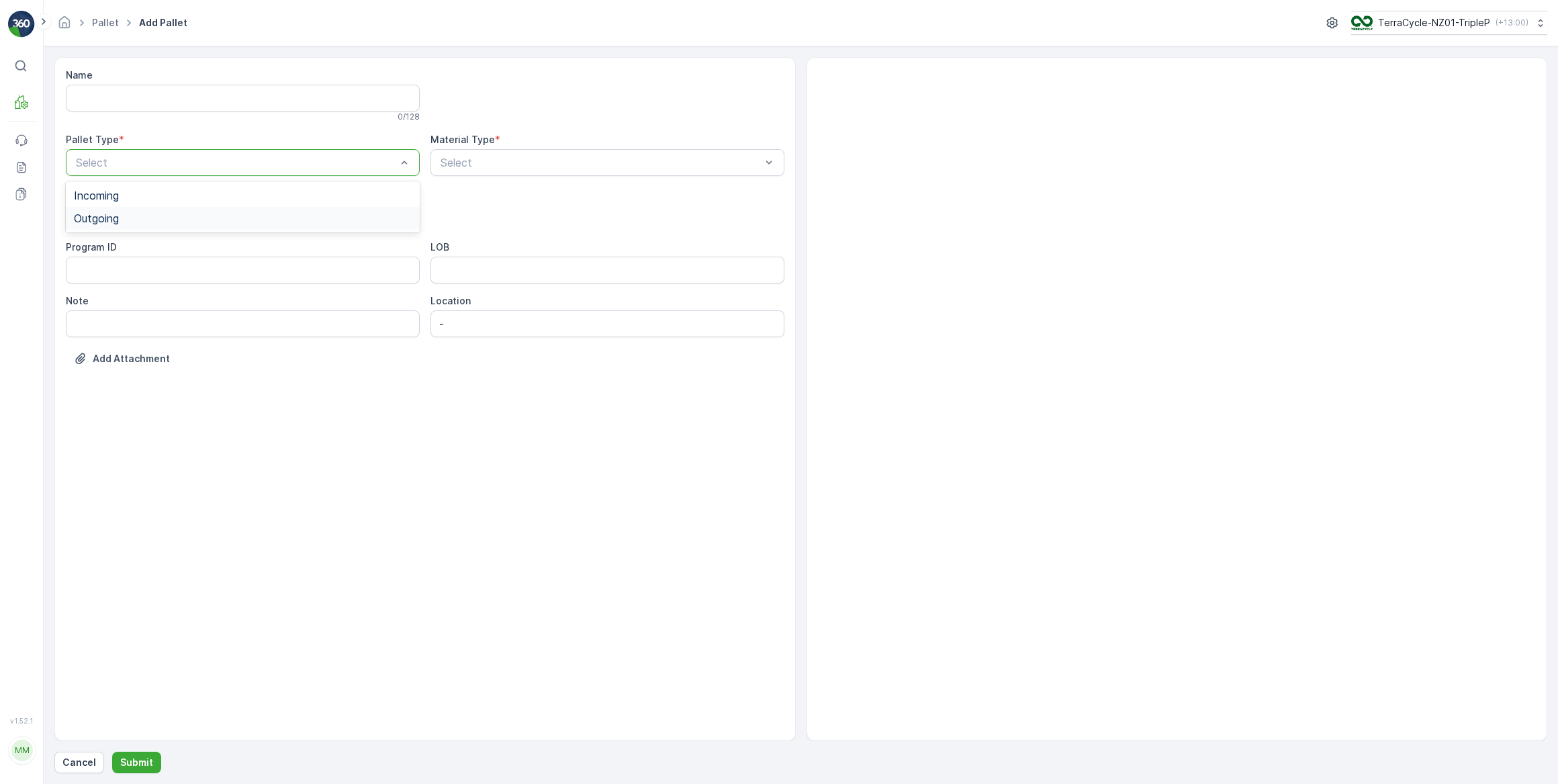
click at [111, 221] on span "Outgoing" at bounding box center [96, 219] width 45 height 12
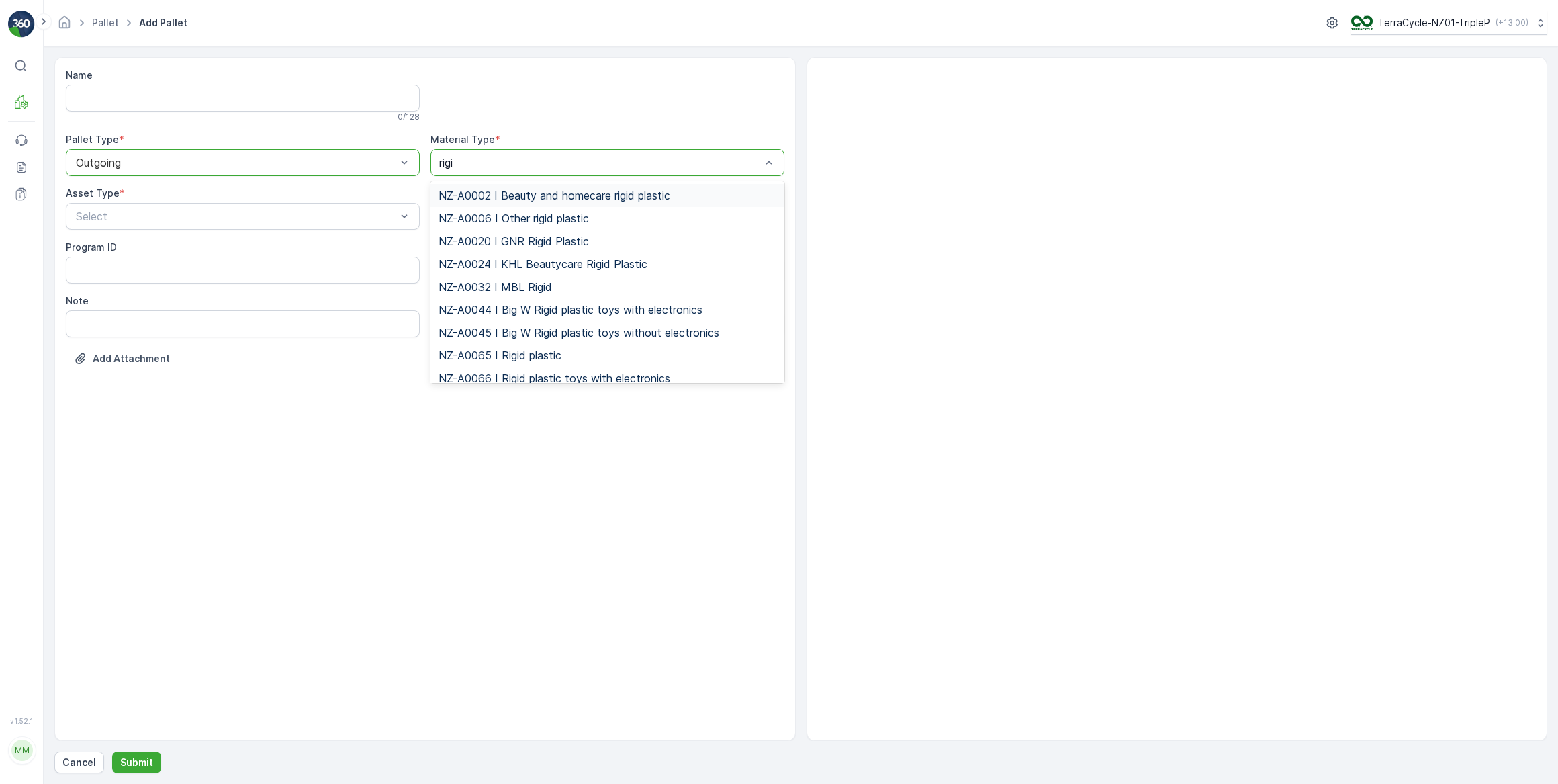
type input "rigid"
click at [604, 198] on span "NZ-A0002 I Beauty and homecare rigid plastic" at bounding box center [554, 196] width 231 height 12
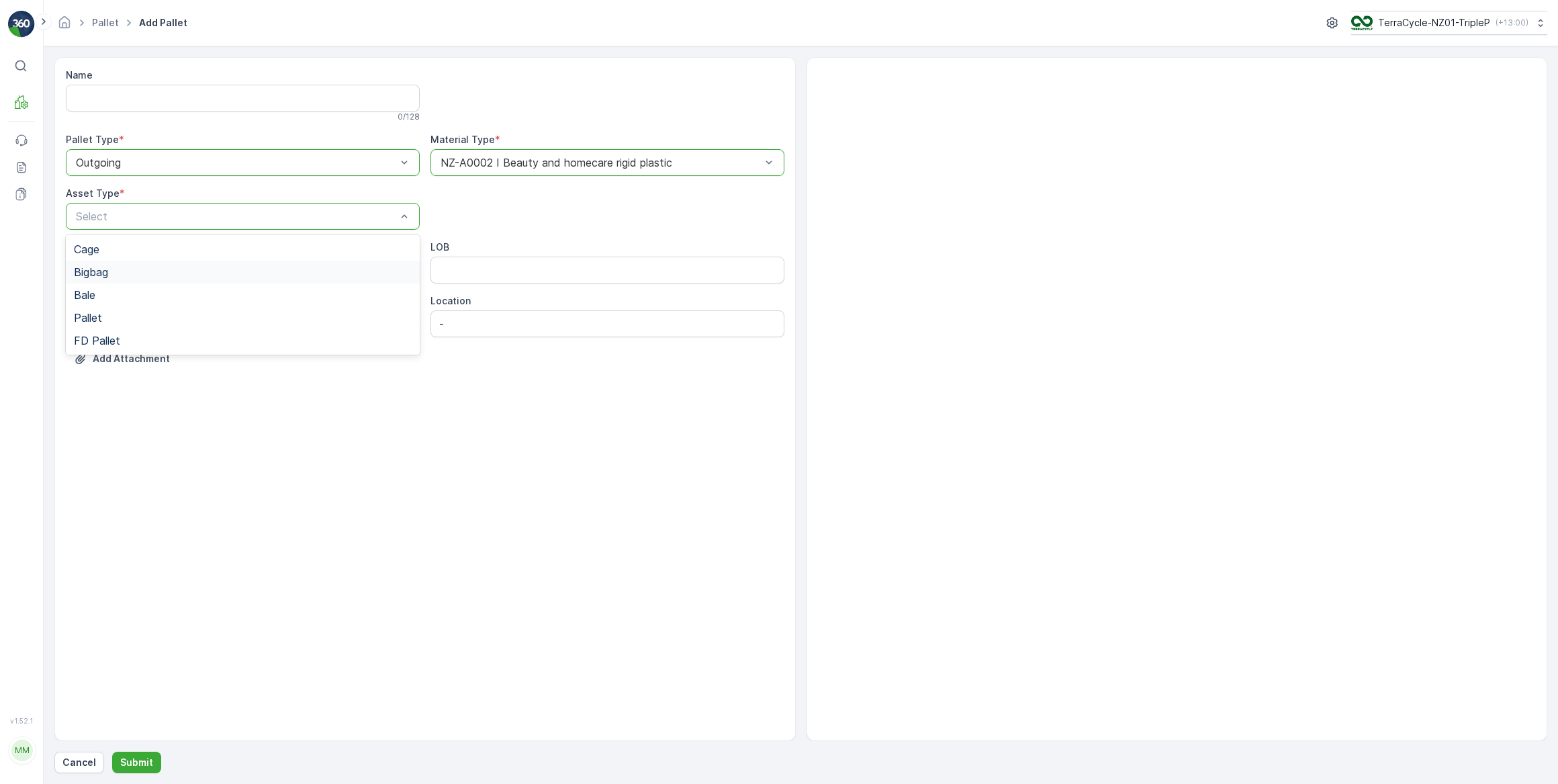
click at [94, 272] on span "Bigbag" at bounding box center [91, 272] width 34 height 12
click at [82, 765] on p "Cancel" at bounding box center [78, 763] width 33 height 14
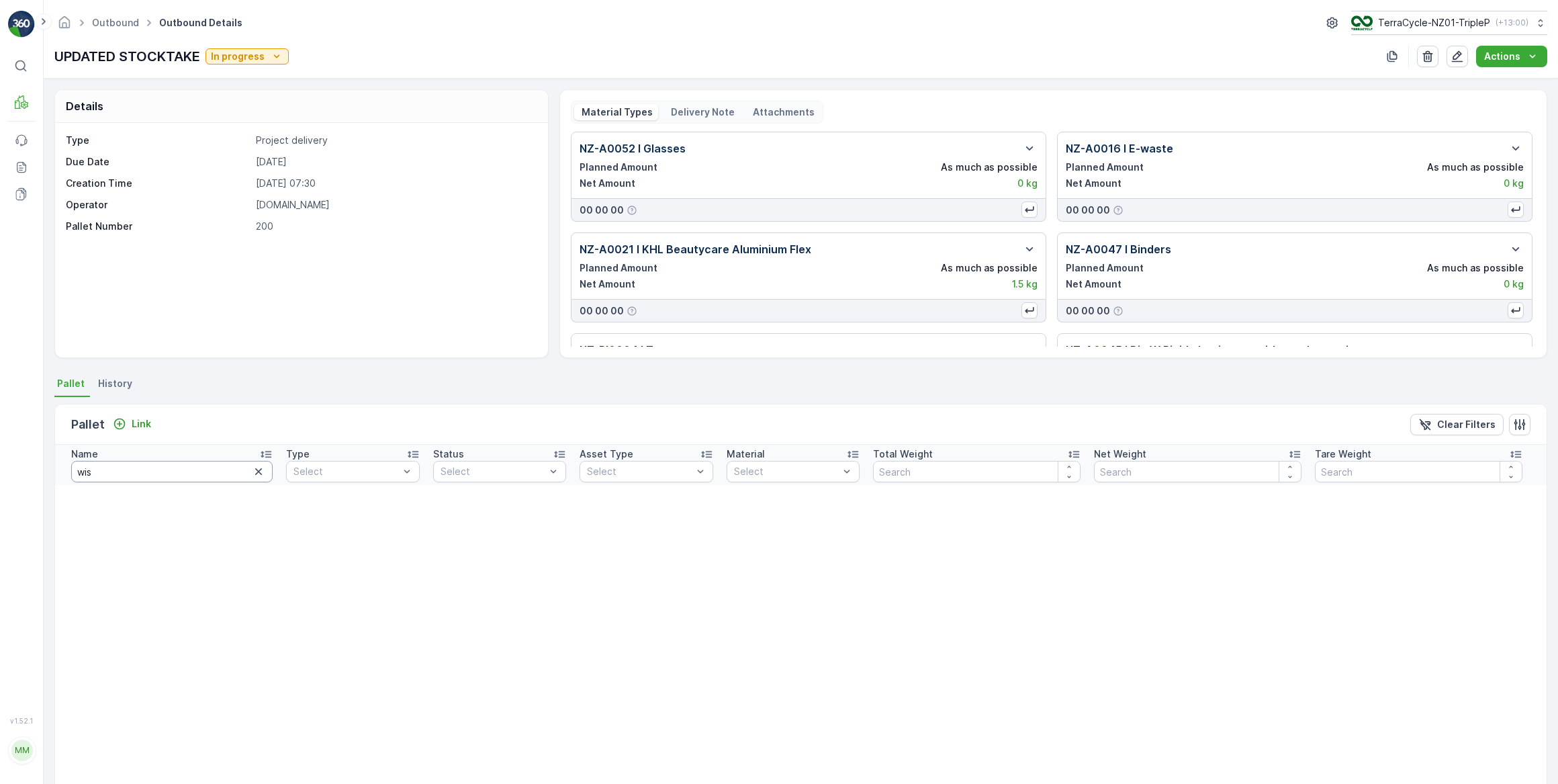
click at [104, 469] on input "wis" at bounding box center [172, 471] width 202 height 21
click at [255, 470] on icon "button" at bounding box center [259, 472] width 7 height 7
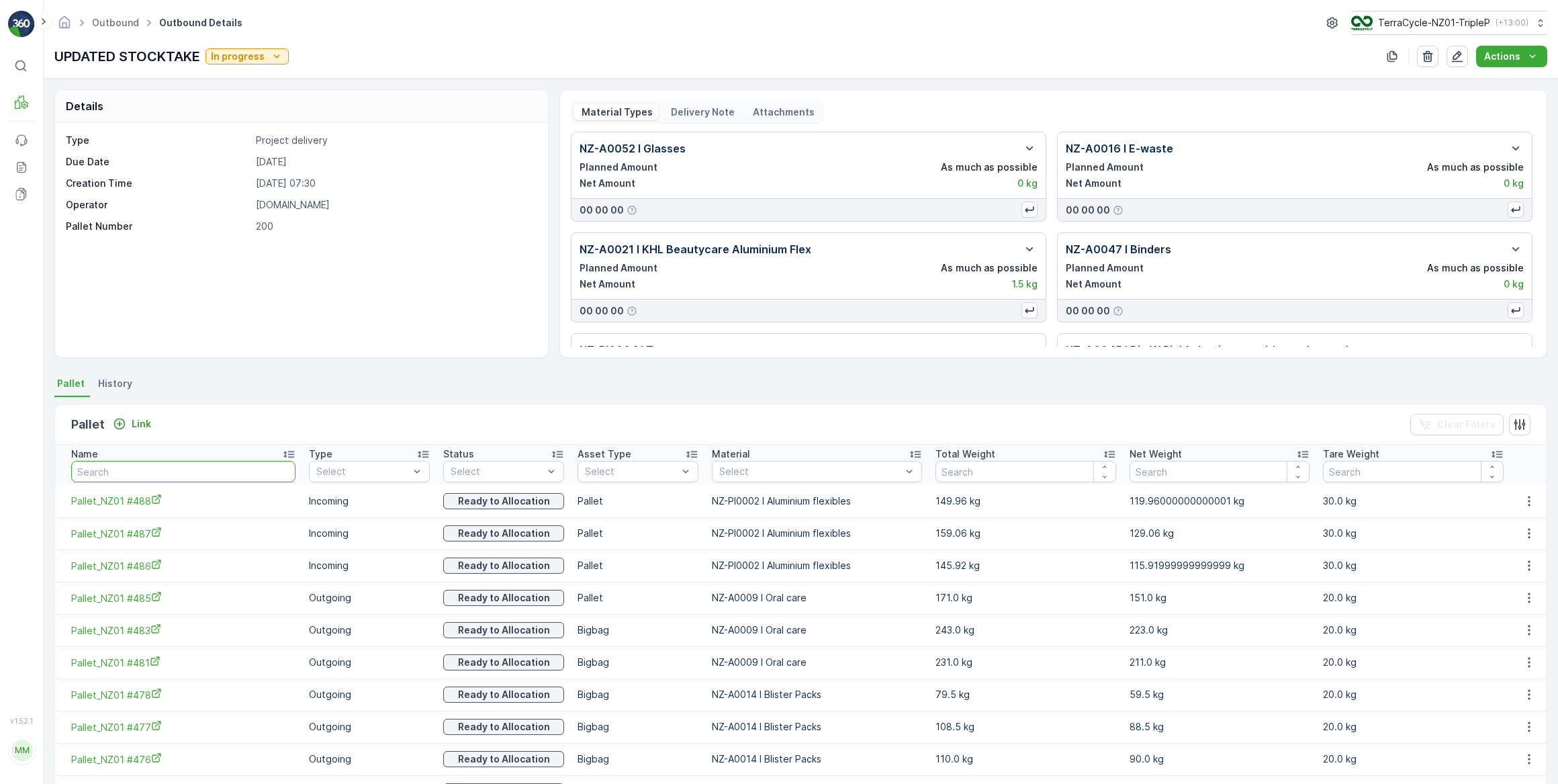
drag, startPoint x: 211, startPoint y: 468, endPoint x: 213, endPoint y: 460, distance: 8.2
click at [211, 466] on input "text" at bounding box center [184, 471] width 225 height 21
type input "20618"
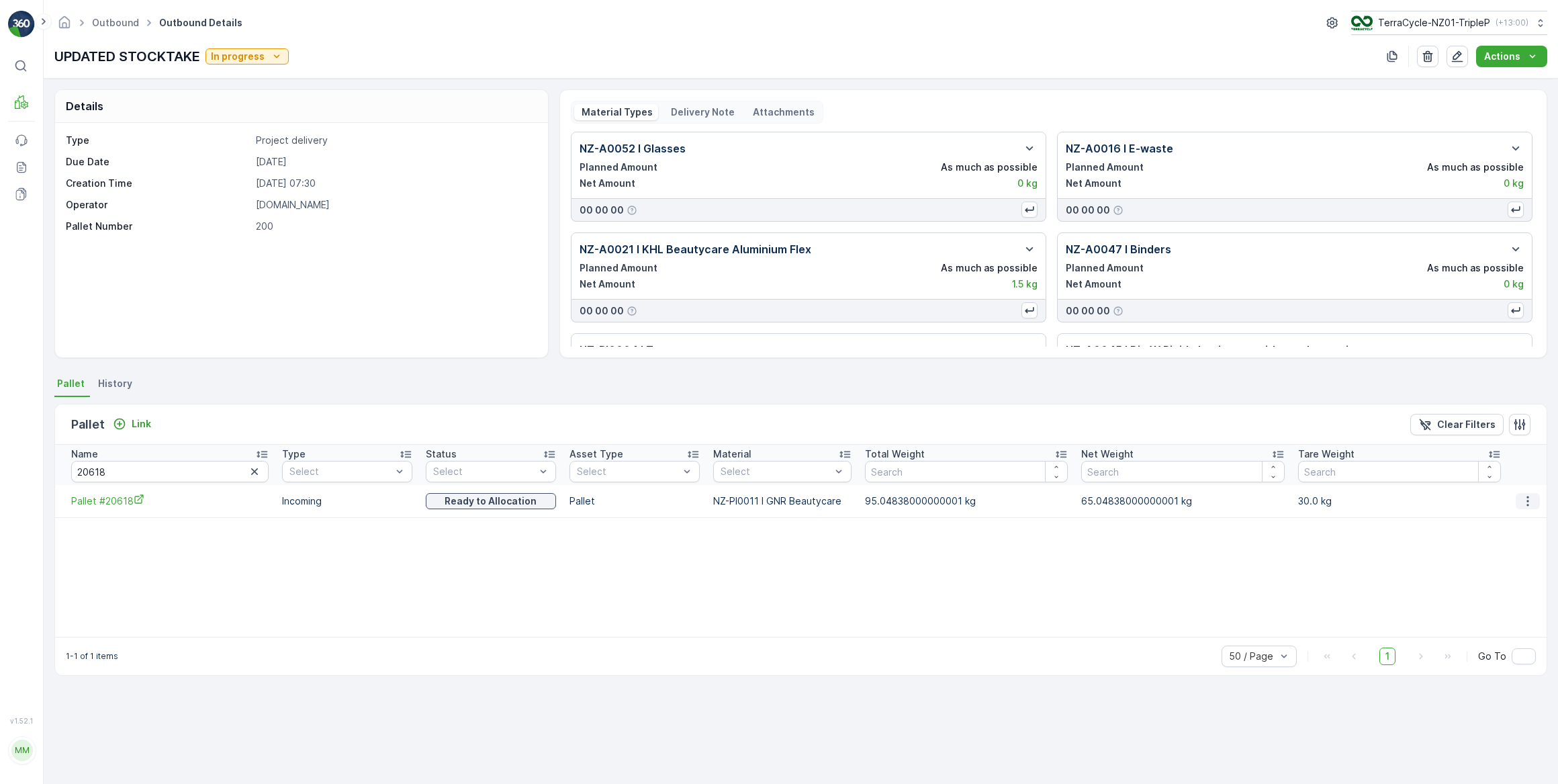
click at [1527, 500] on icon "button" at bounding box center [1527, 501] width 2 height 10
click at [1498, 545] on span "Unlink Pallet" at bounding box center [1503, 545] width 54 height 14
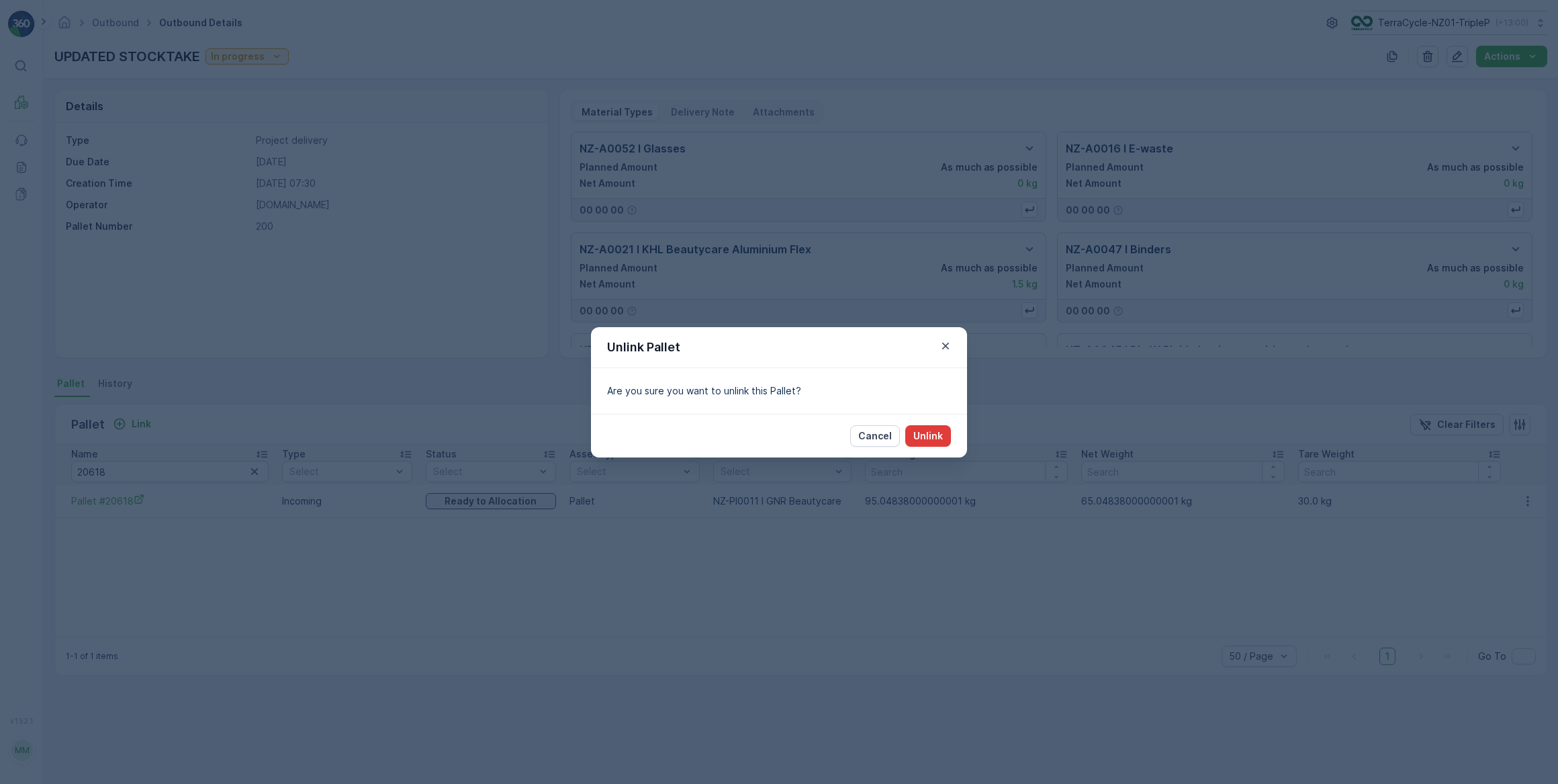
click at [924, 436] on p "Unlink" at bounding box center [928, 436] width 30 height 14
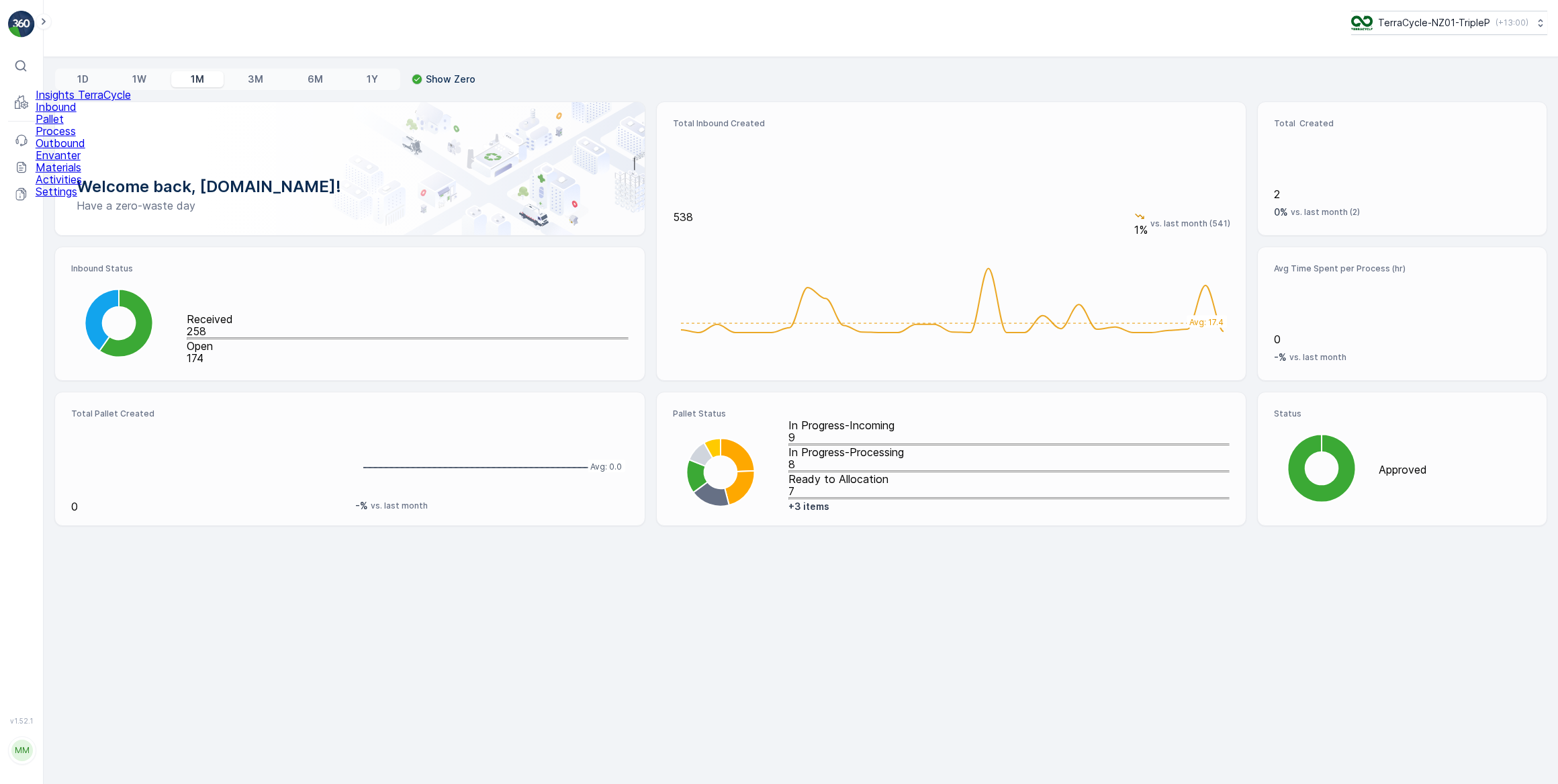
click at [58, 125] on p "Pallet" at bounding box center [83, 119] width 95 height 12
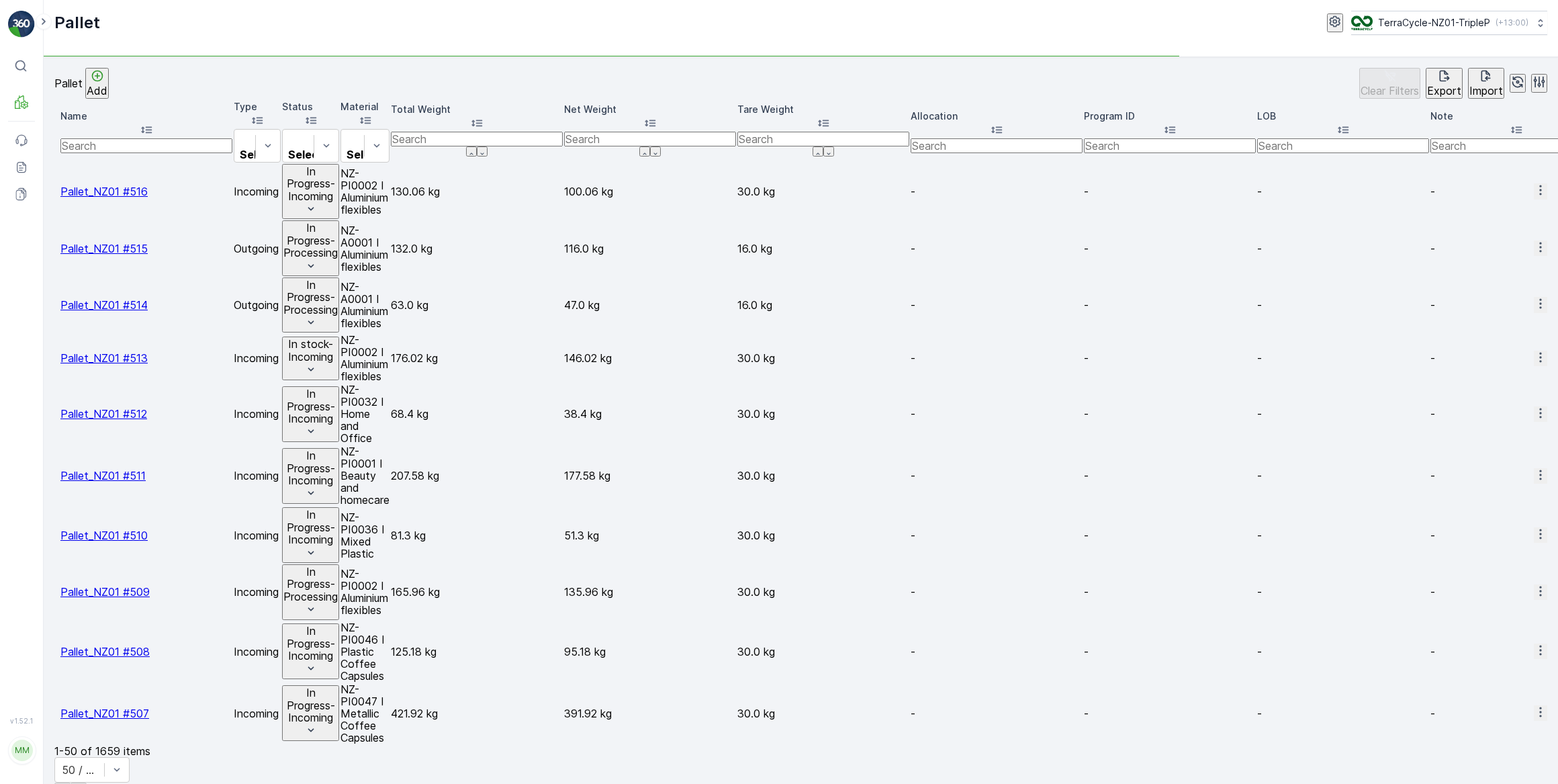
click at [143, 121] on div "Name" at bounding box center [146, 124] width 172 height 29
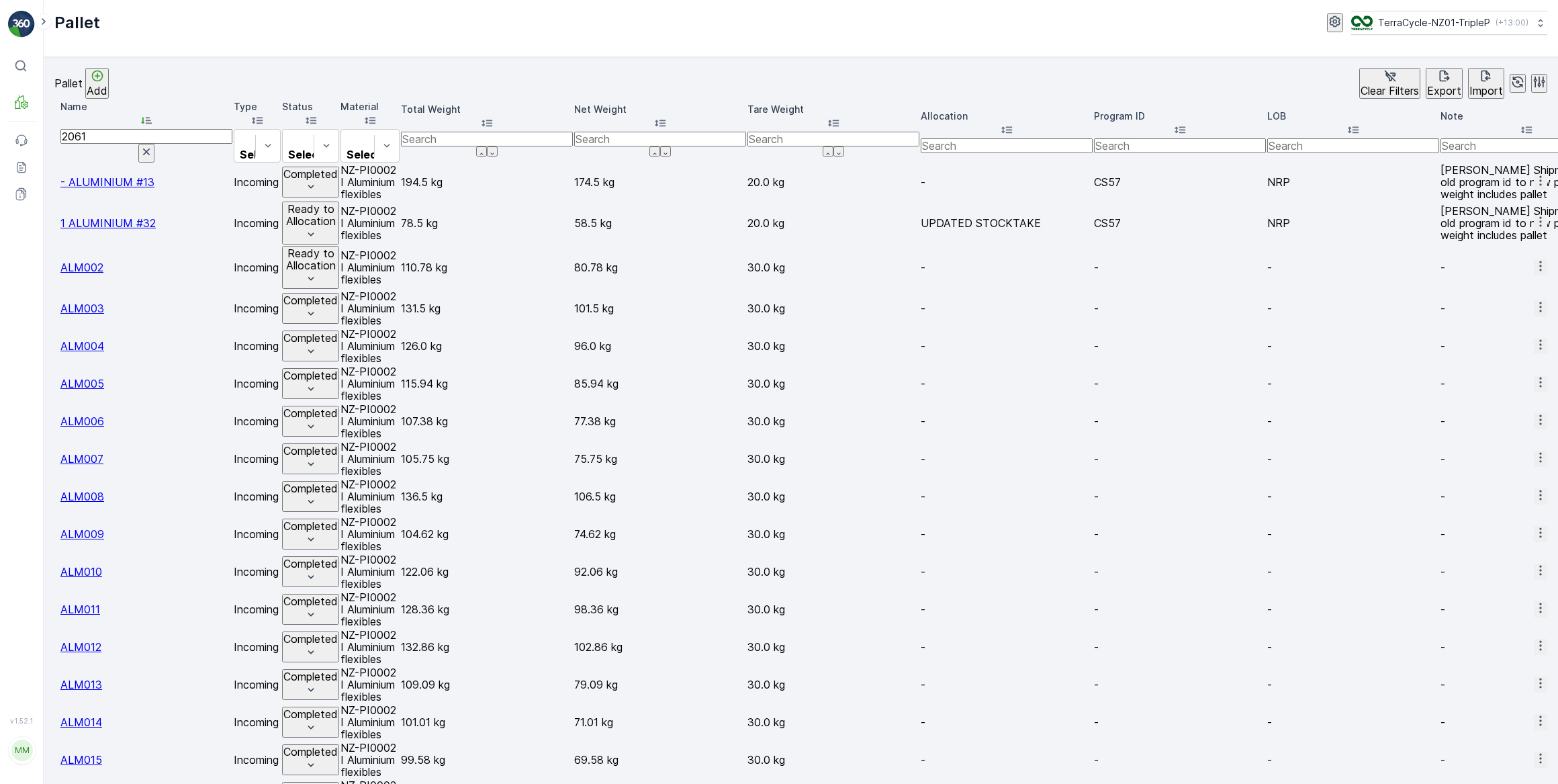
type input "20618"
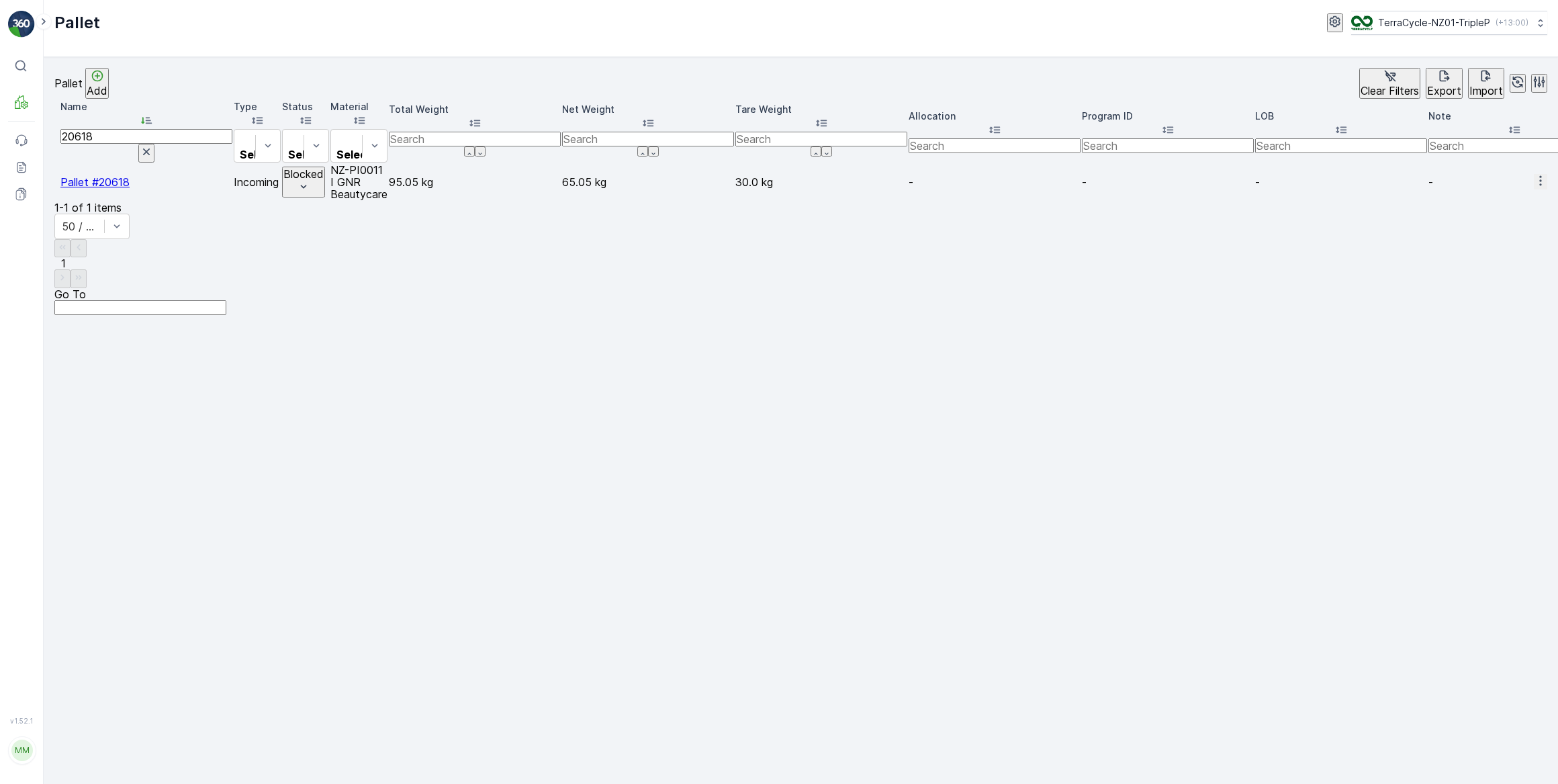
click at [324, 168] on p "Blocked" at bounding box center [303, 173] width 40 height 12
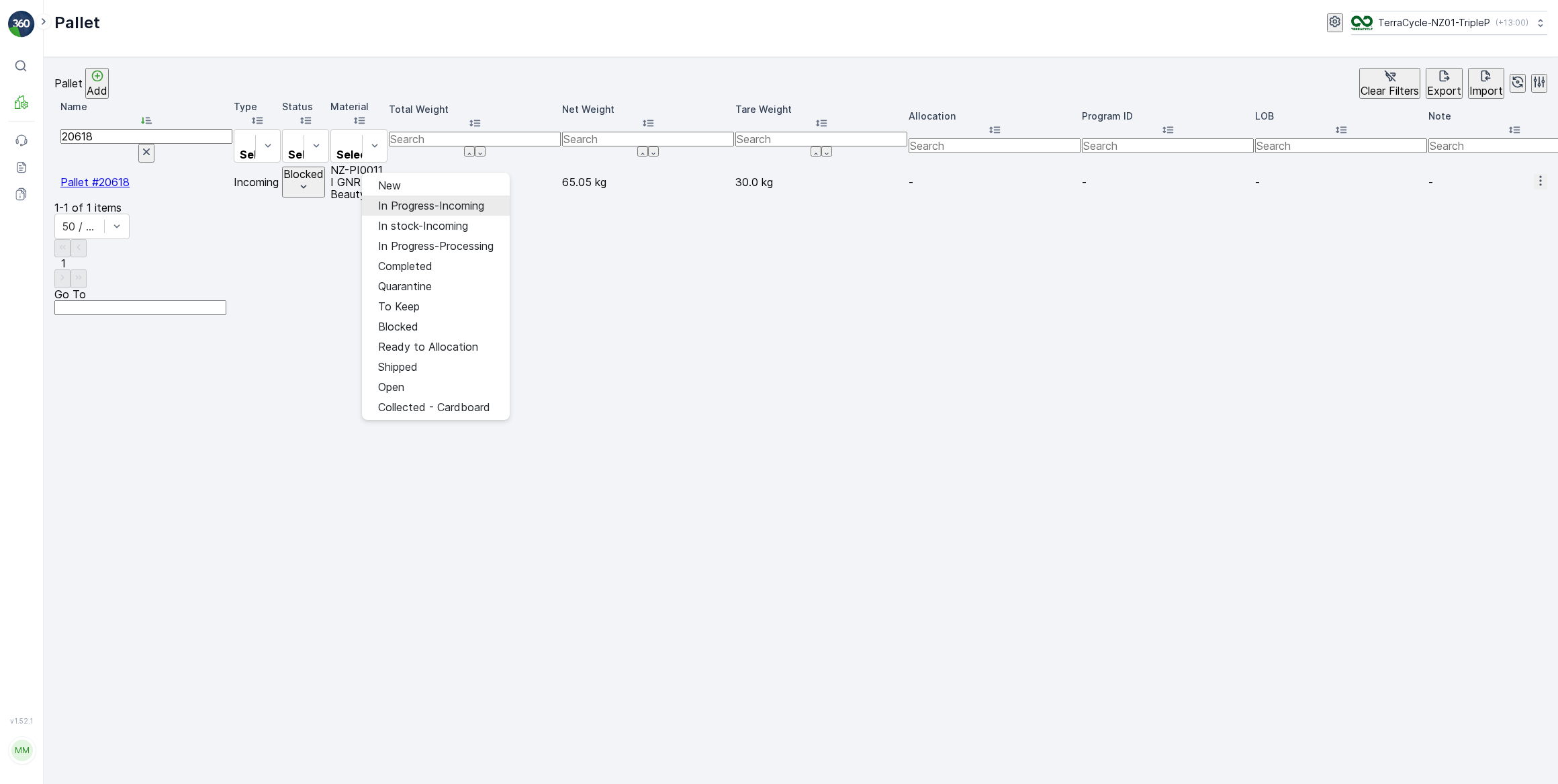
click at [437, 203] on span "In Progress-Incoming" at bounding box center [431, 206] width 106 height 12
